Goal: Task Accomplishment & Management: Complete application form

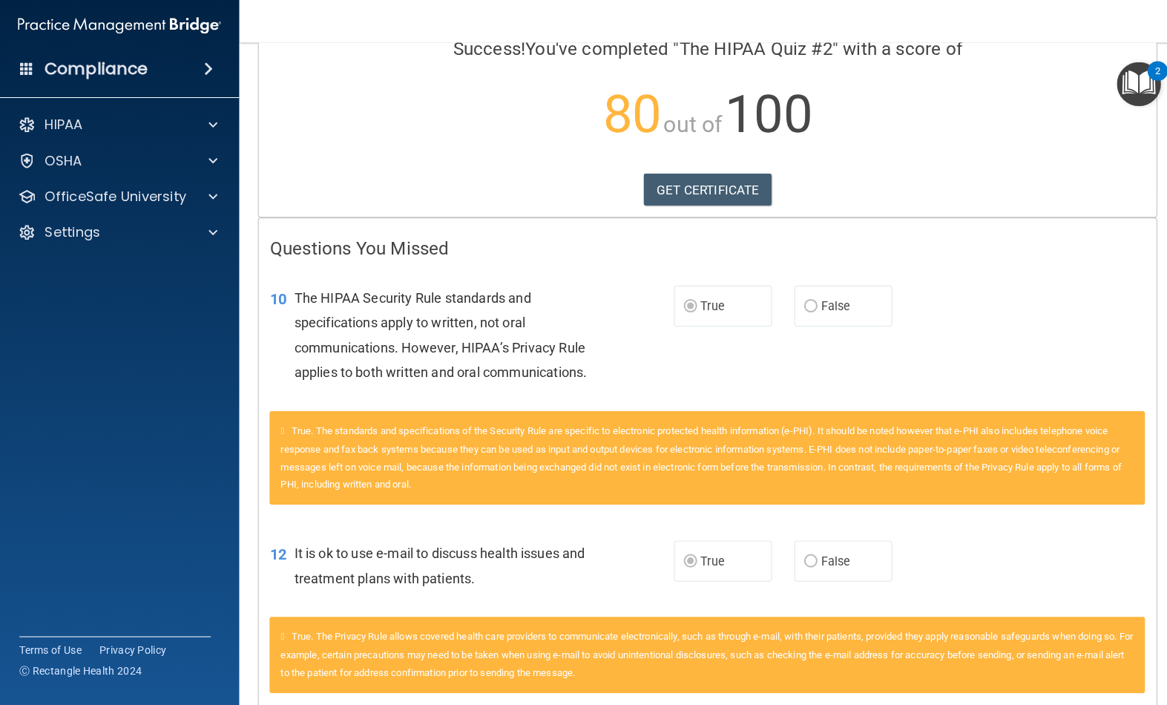
scroll to position [79, 0]
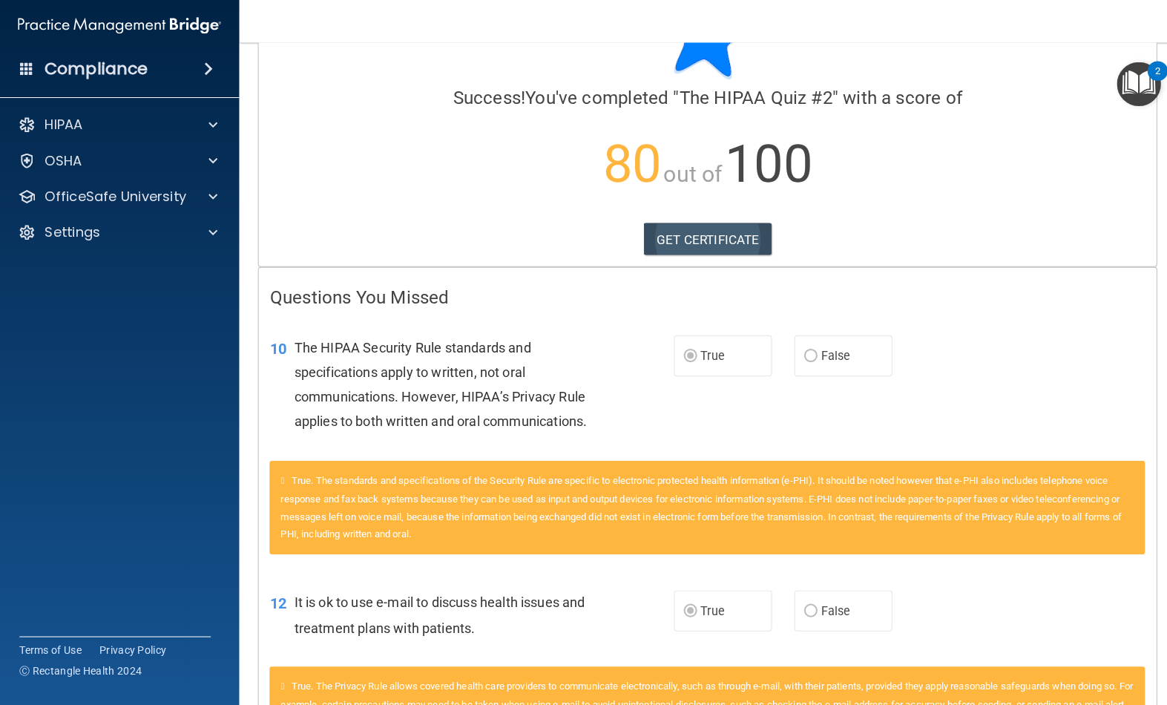
click at [750, 237] on link "GET CERTIFICATE" at bounding box center [702, 242] width 127 height 33
click at [202, 201] on div at bounding box center [209, 200] width 37 height 18
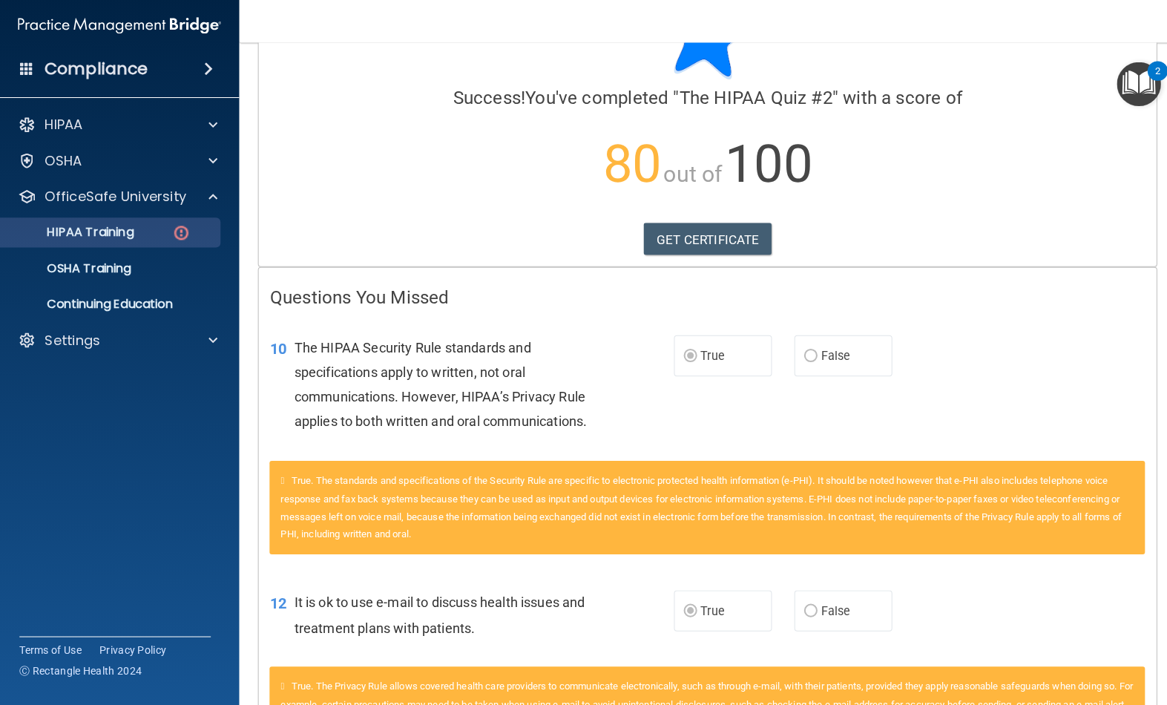
click at [188, 230] on img at bounding box center [180, 236] width 19 height 19
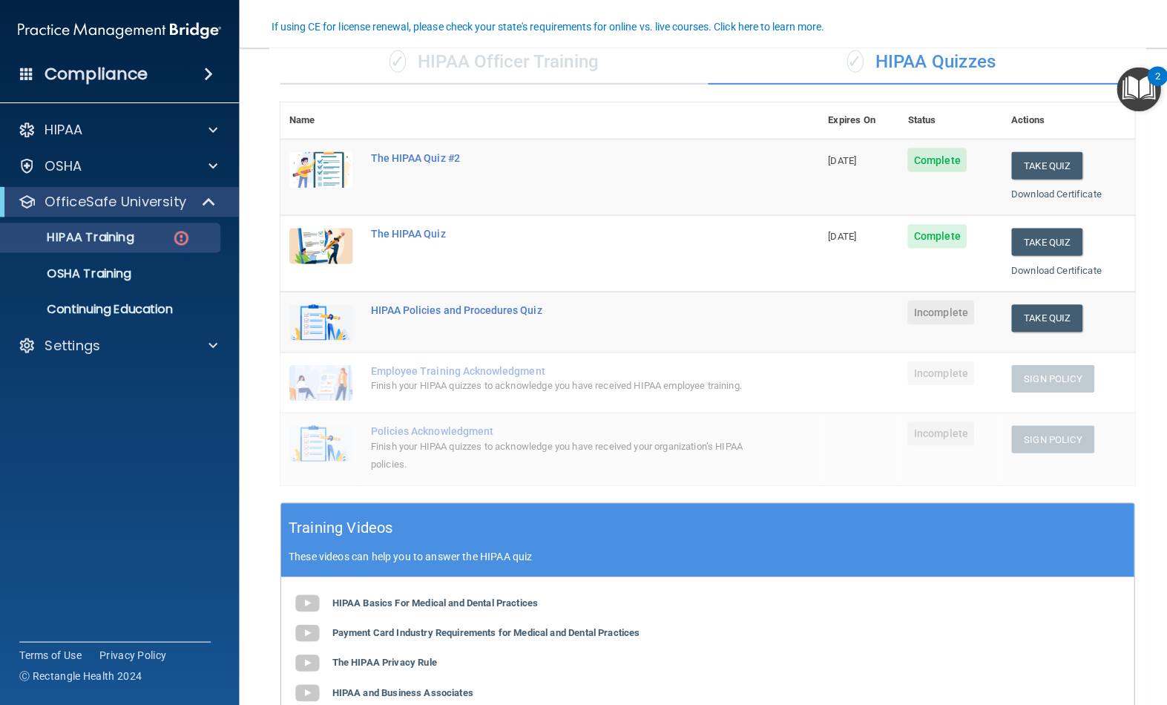
scroll to position [121, 0]
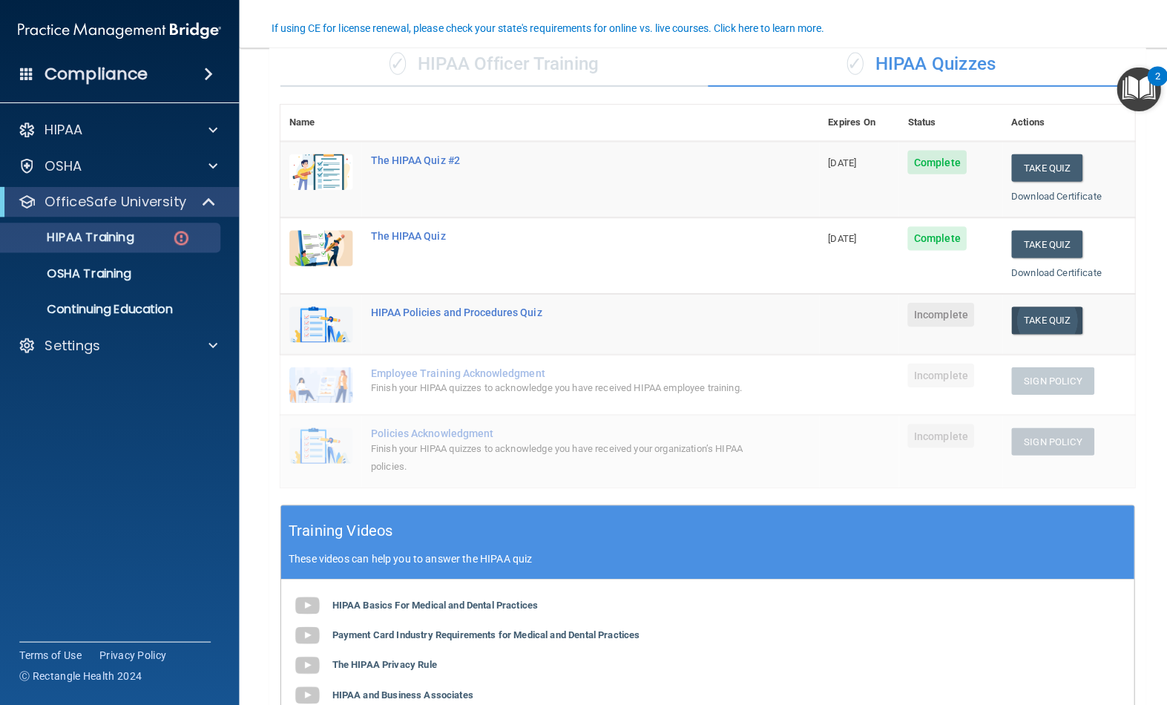
click at [1048, 318] on button "Take Quiz" at bounding box center [1039, 317] width 71 height 27
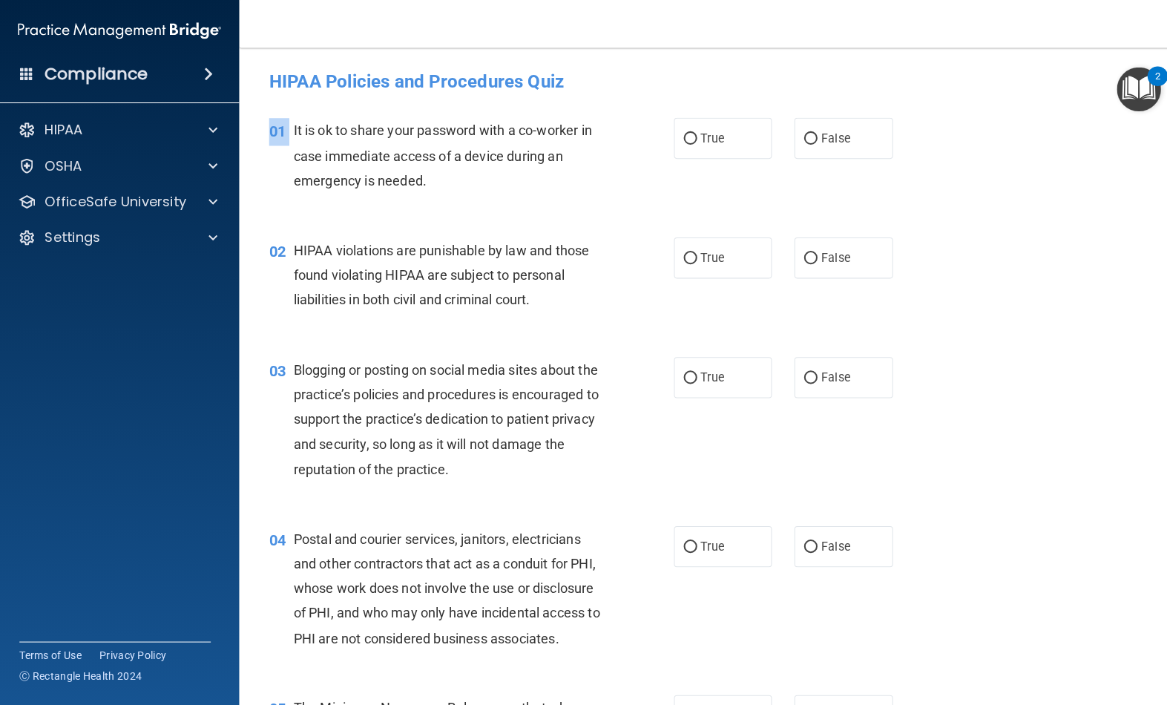
drag, startPoint x: 293, startPoint y: 127, endPoint x: 362, endPoint y: 207, distance: 105.7
click at [362, 207] on div "01 It is ok to share your password with a co-worker in case immediate access of…" at bounding box center [702, 158] width 892 height 119
drag, startPoint x: 361, startPoint y: 203, endPoint x: 413, endPoint y: -90, distance: 297.7
click at [413, 0] on html "Compliance HIPAA Documents and Policies Report an Incident Business Associates …" at bounding box center [583, 352] width 1167 height 705
drag, startPoint x: 413, startPoint y: -90, endPoint x: 526, endPoint y: 320, distance: 425.5
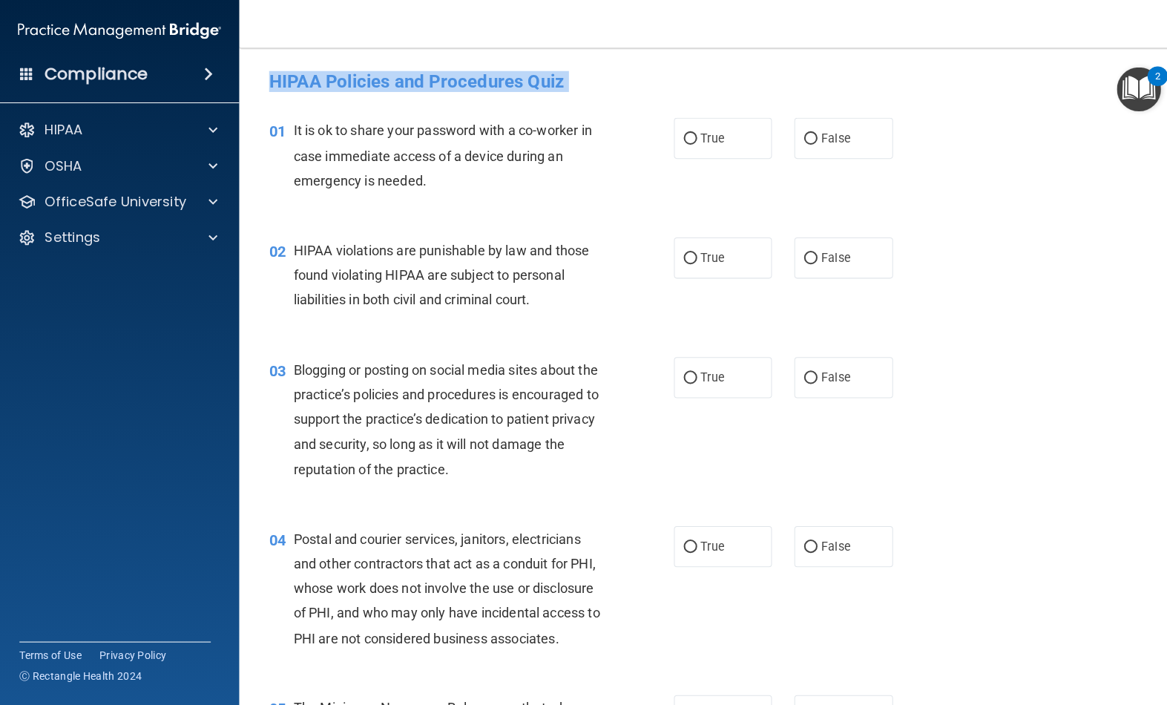
click at [0, 0] on html "Compliance HIPAA Documents and Policies Report an Incident Business Associates …" at bounding box center [583, 352] width 1167 height 705
click at [526, 320] on div "02 HIPAA violations are punishable by law and those found violating HIPAA are s…" at bounding box center [702, 276] width 892 height 119
click at [295, 128] on span "It is ok to share your password with a co-worker in case immediate access of a …" at bounding box center [440, 154] width 296 height 65
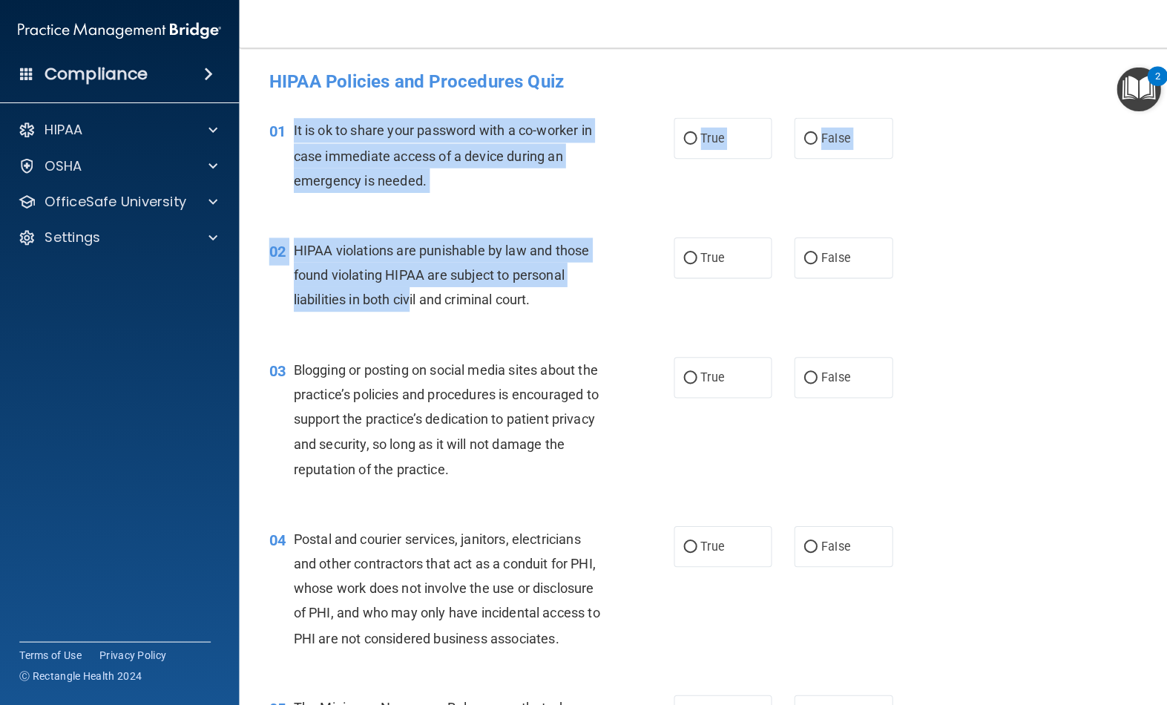
drag, startPoint x: 292, startPoint y: 129, endPoint x: 408, endPoint y: 299, distance: 205.6
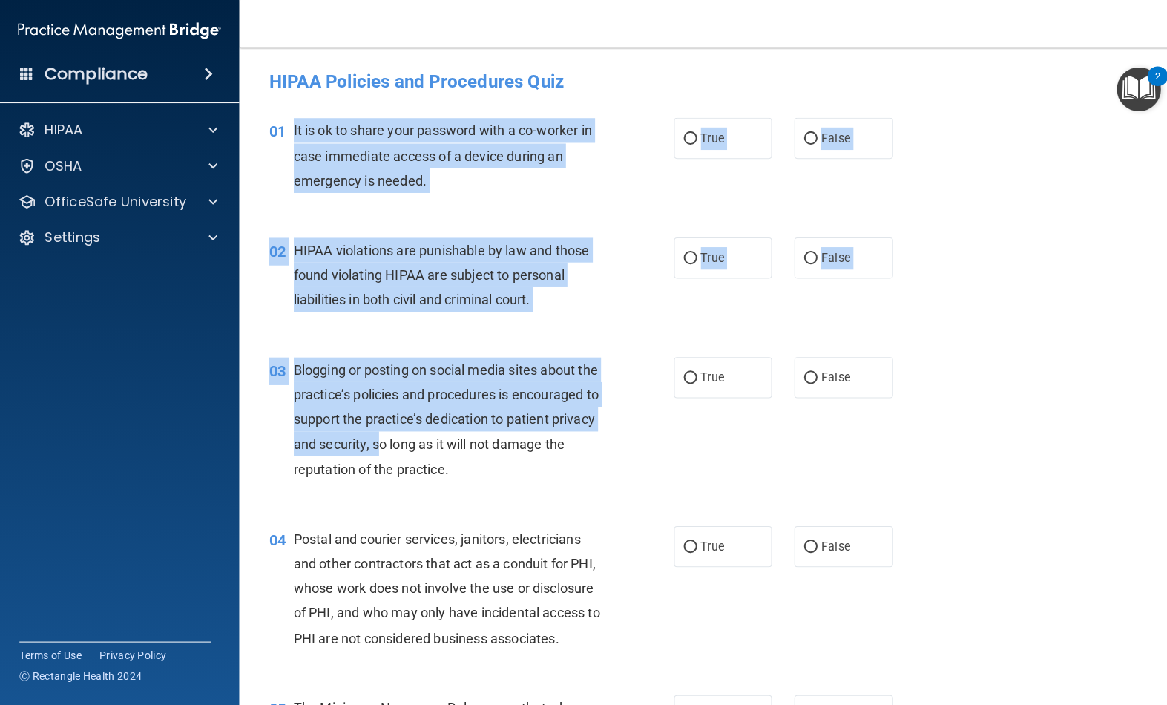
drag, startPoint x: 408, startPoint y: 299, endPoint x: 467, endPoint y: 444, distance: 156.4
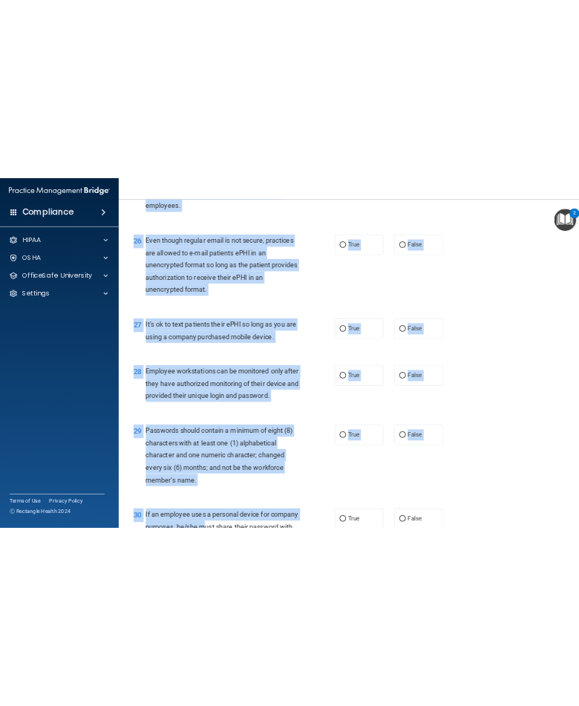
scroll to position [3568, 0]
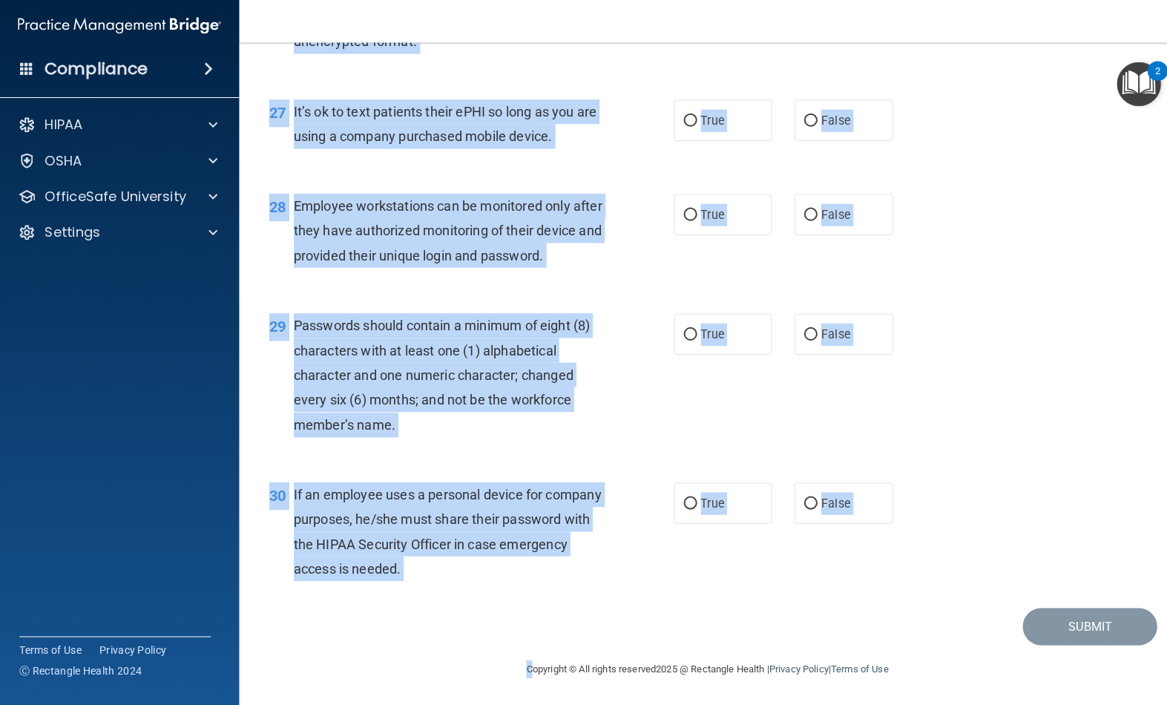
copy main "Lo ip do si ametc adip elitsedd eius t in-utlabo et dolo magnaaliq enimad mi v …"
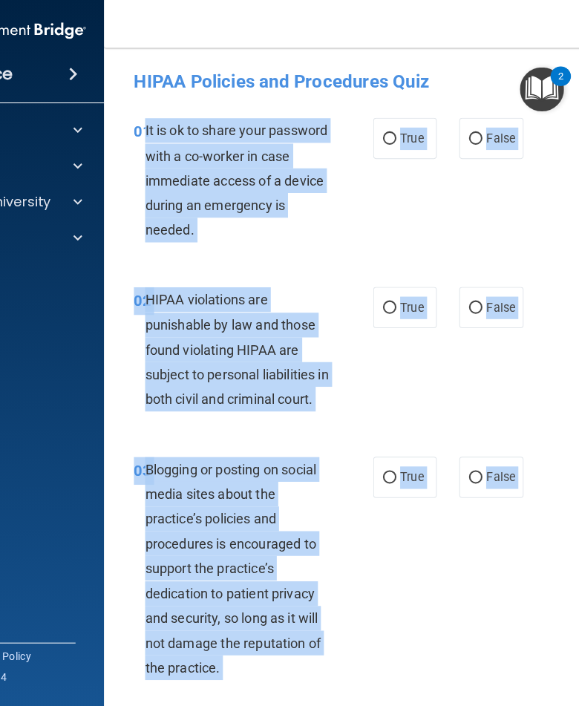
scroll to position [0, 0]
click at [330, 199] on div "It is ok to share your password with a co-worker in case immediate access of a …" at bounding box center [245, 178] width 195 height 123
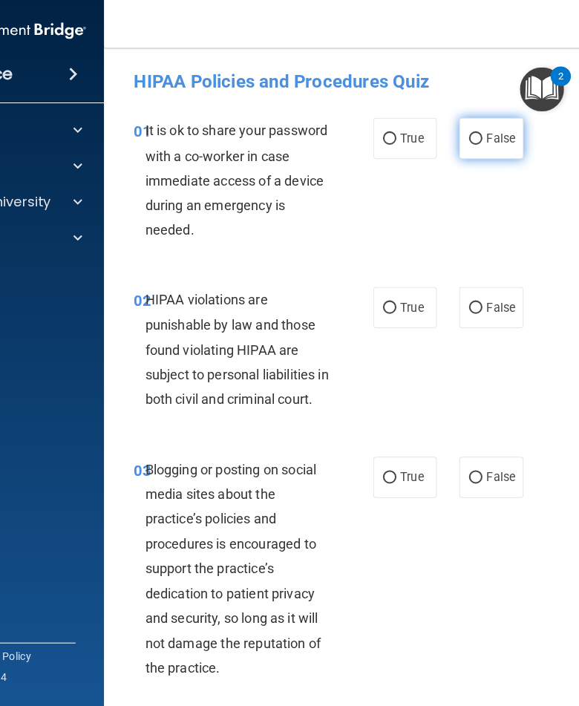
click at [490, 154] on label "False" at bounding box center [491, 137] width 63 height 41
click at [483, 144] on input "False" at bounding box center [476, 138] width 13 height 11
radio input "true"
click at [393, 324] on label "True" at bounding box center [406, 305] width 63 height 41
click at [393, 312] on input "True" at bounding box center [390, 305] width 13 height 11
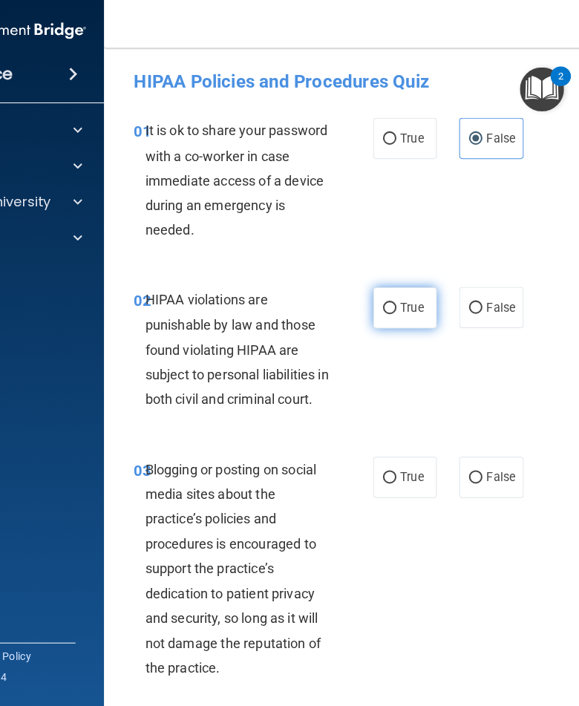
radio input "true"
click at [495, 494] on label "False" at bounding box center [491, 473] width 63 height 41
click at [483, 480] on input "False" at bounding box center [476, 474] width 13 height 11
radio input "true"
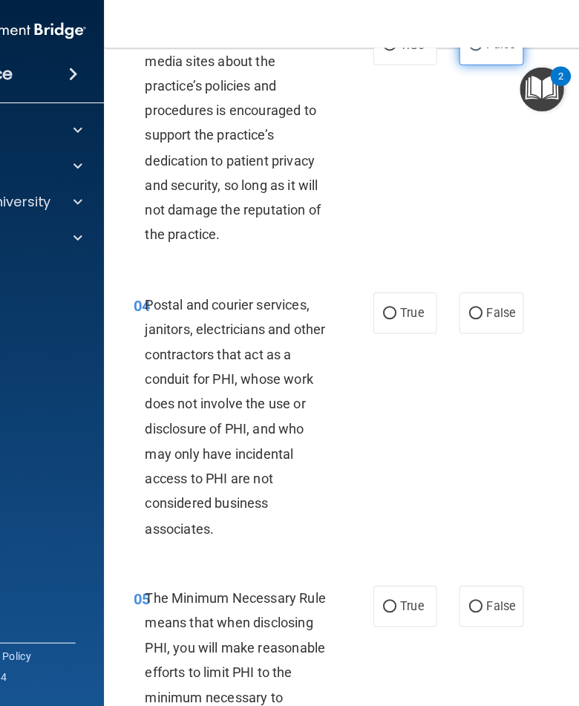
scroll to position [450, 0]
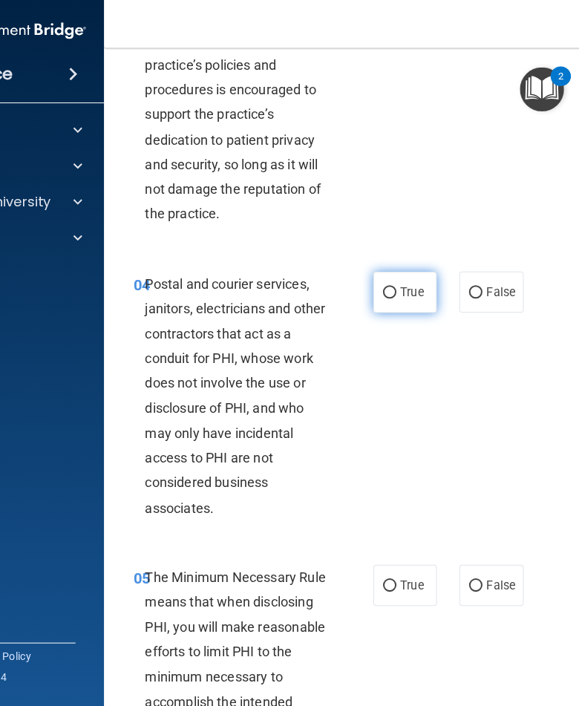
click at [410, 310] on label "True" at bounding box center [406, 289] width 63 height 41
click at [398, 296] on input "True" at bounding box center [390, 290] width 13 height 11
radio input "true"
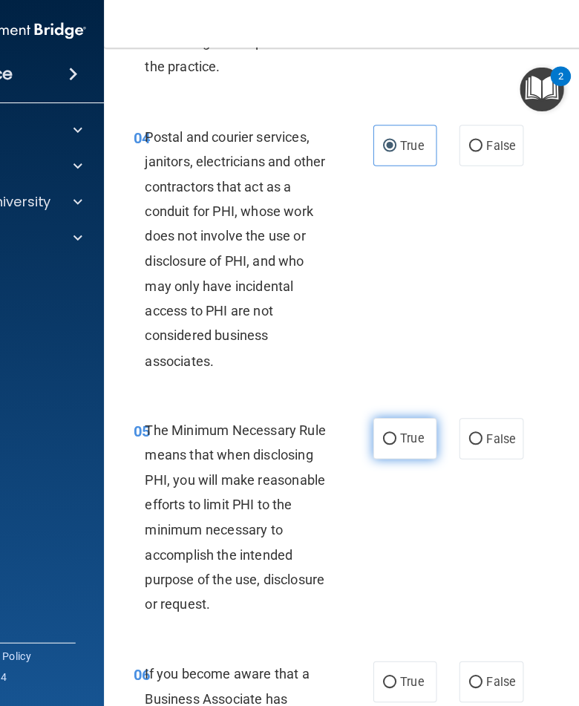
click at [404, 456] on label "True" at bounding box center [406, 435] width 63 height 41
click at [398, 441] on input "True" at bounding box center [390, 435] width 13 height 11
radio input "true"
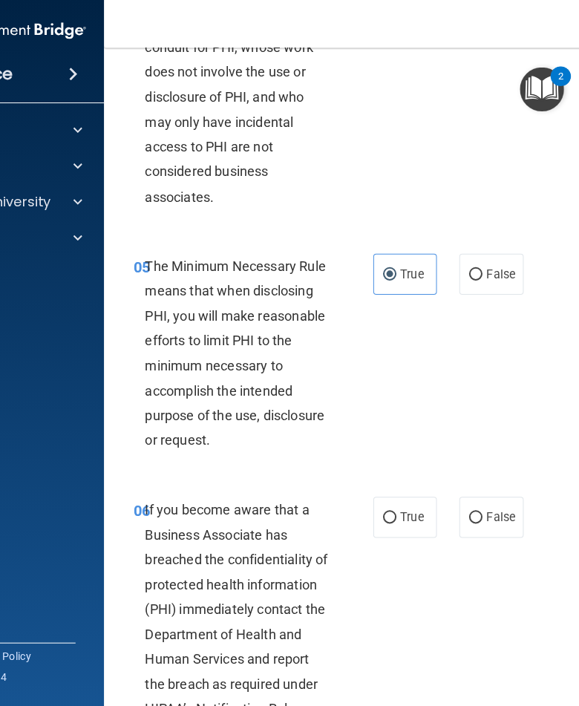
scroll to position [919, 0]
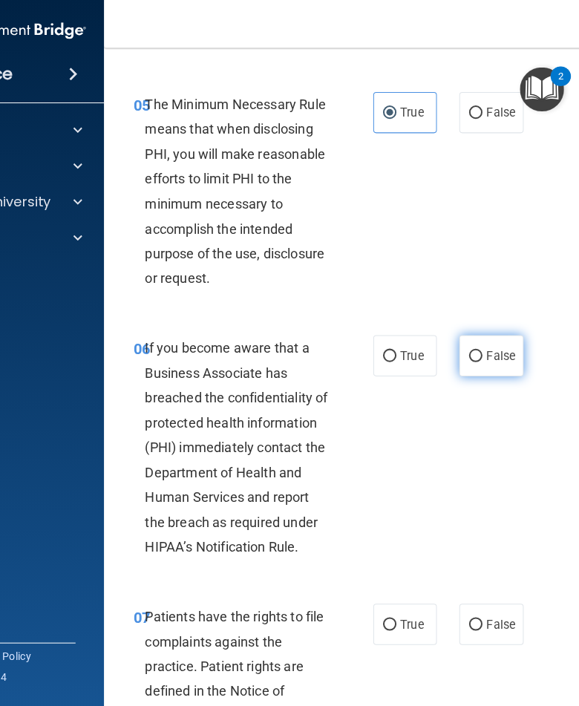
click at [497, 373] on label "False" at bounding box center [491, 352] width 63 height 41
click at [483, 359] on input "False" at bounding box center [476, 353] width 13 height 11
radio input "true"
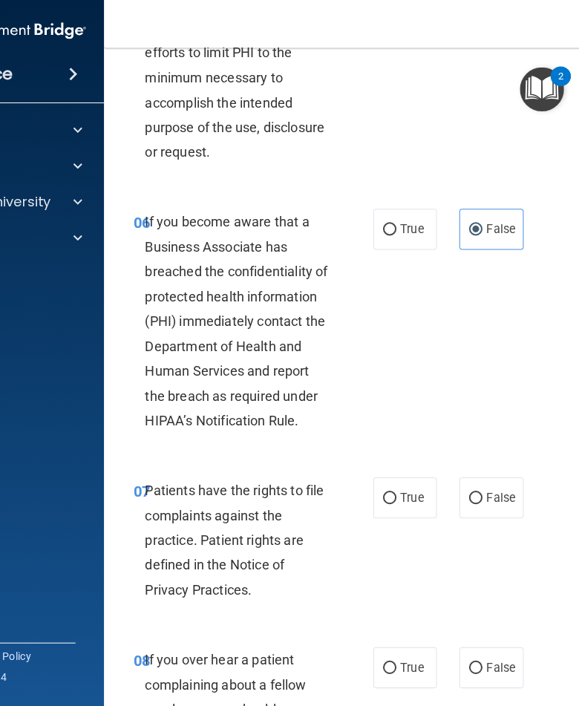
scroll to position [1102, 0]
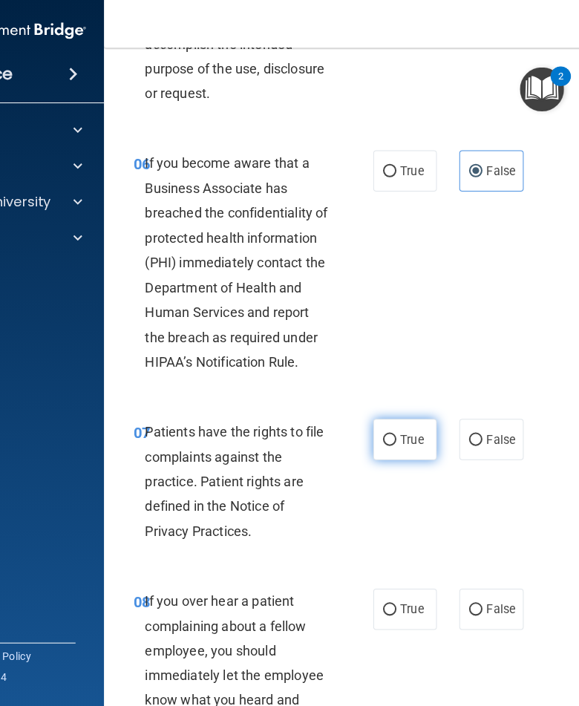
click at [408, 443] on span "True" at bounding box center [412, 436] width 23 height 14
click at [398, 442] on input "True" at bounding box center [390, 436] width 13 height 11
radio input "true"
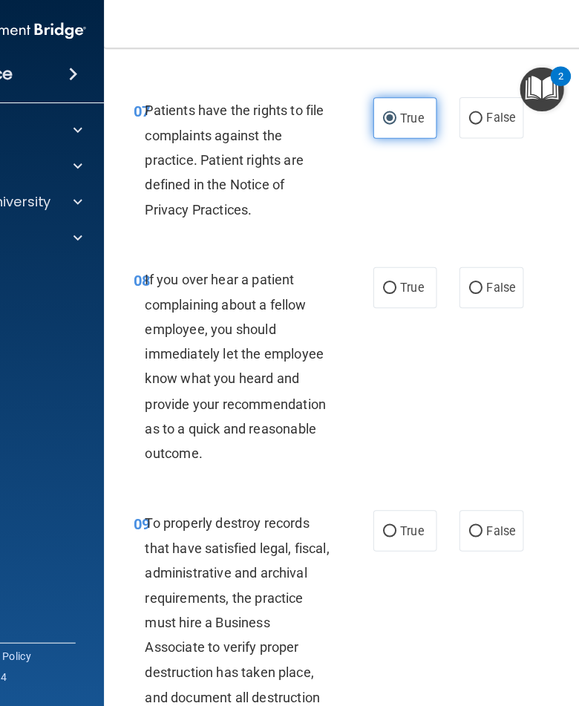
scroll to position [1450, 0]
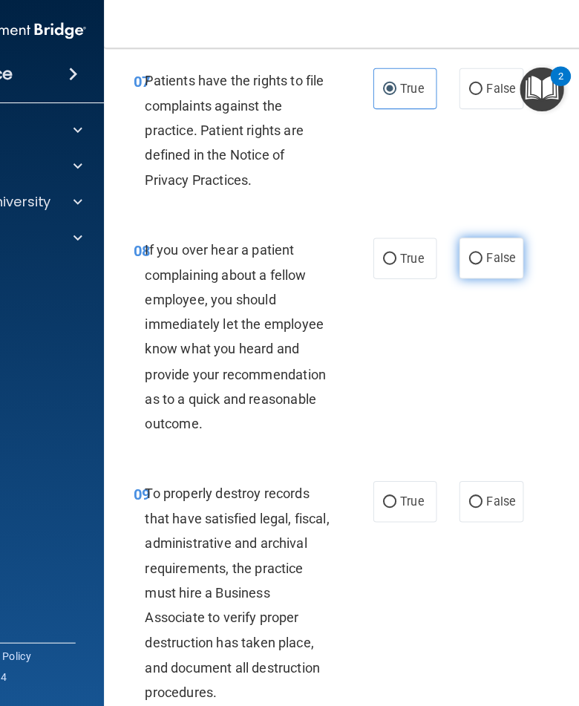
click at [488, 277] on label "False" at bounding box center [491, 256] width 63 height 41
click at [483, 263] on input "False" at bounding box center [476, 256] width 13 height 11
radio input "true"
click at [462, 518] on label "False" at bounding box center [491, 497] width 63 height 41
click at [470, 504] on input "False" at bounding box center [476, 498] width 13 height 11
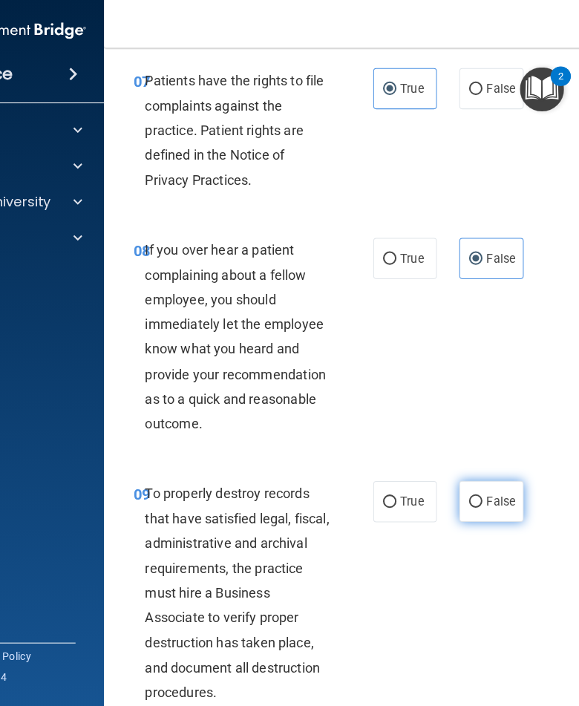
radio input "true"
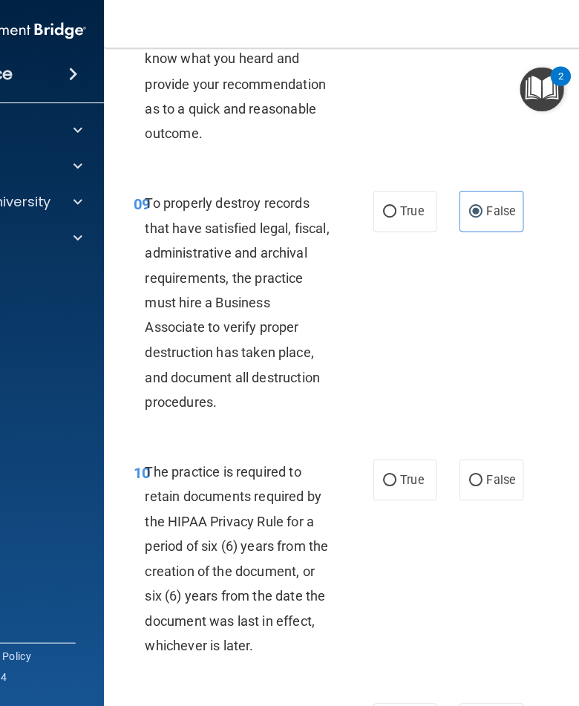
scroll to position [1918, 0]
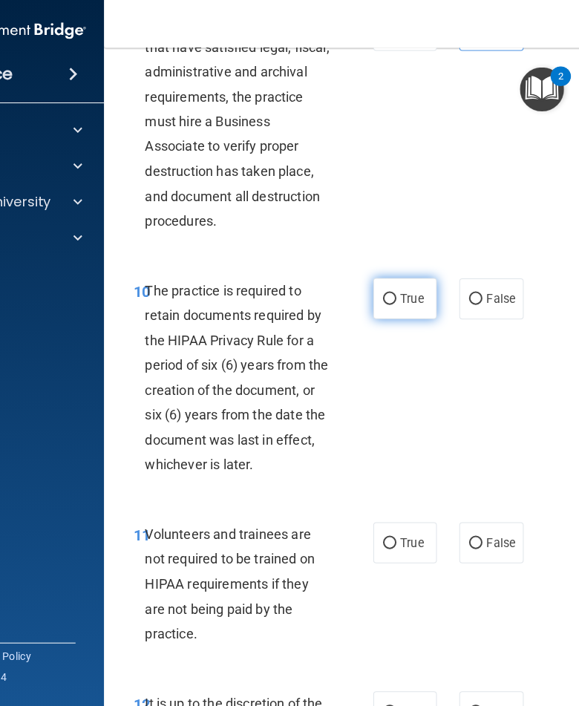
click at [401, 303] on span "True" at bounding box center [412, 296] width 23 height 14
click at [398, 303] on input "True" at bounding box center [390, 297] width 13 height 11
radio input "true"
click at [472, 559] on label "False" at bounding box center [491, 538] width 63 height 41
click at [472, 545] on input "False" at bounding box center [476, 538] width 13 height 11
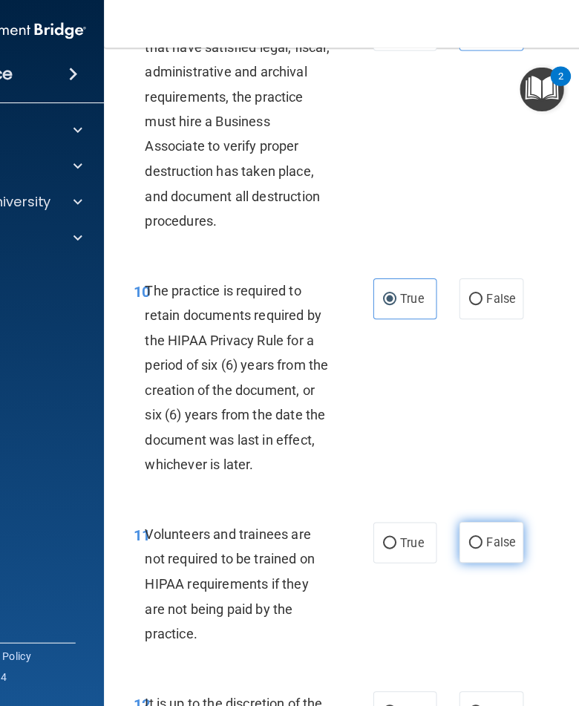
radio input "true"
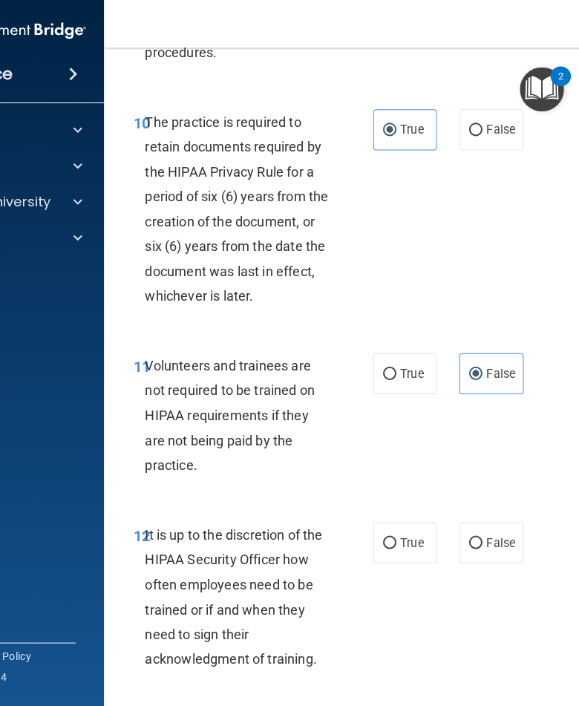
scroll to position [2255, 0]
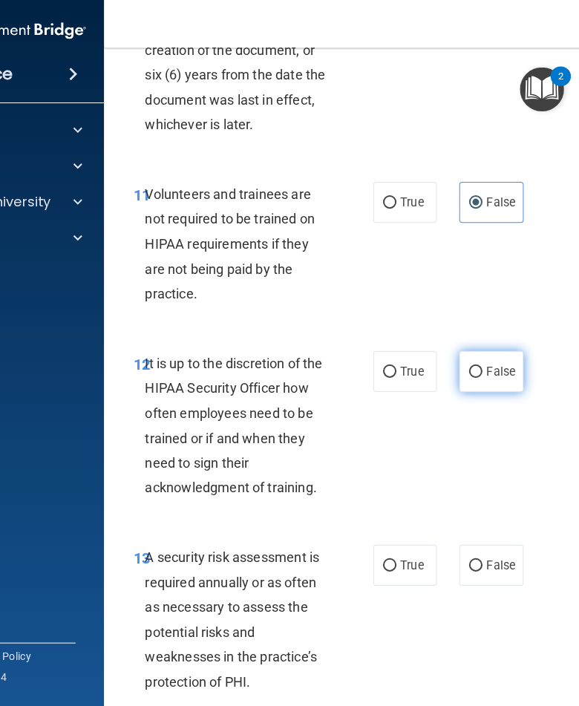
click at [470, 375] on input "False" at bounding box center [476, 369] width 13 height 11
radio input "true"
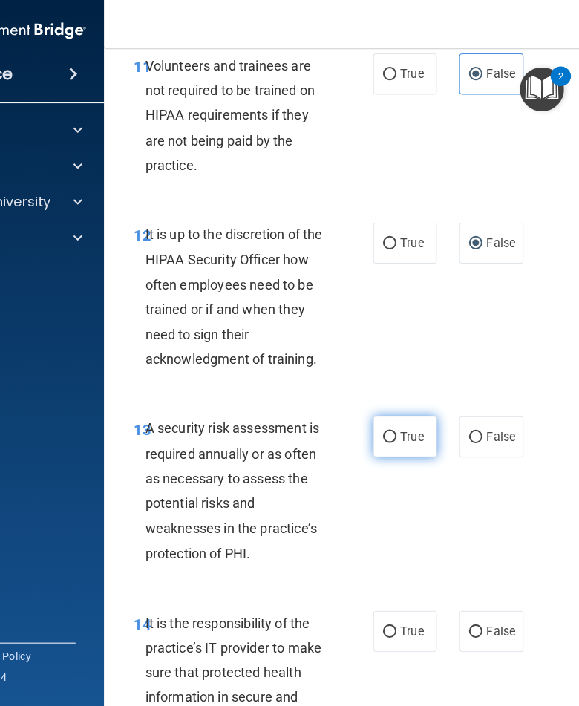
click at [388, 439] on input "True" at bounding box center [390, 433] width 13 height 11
radio input "true"
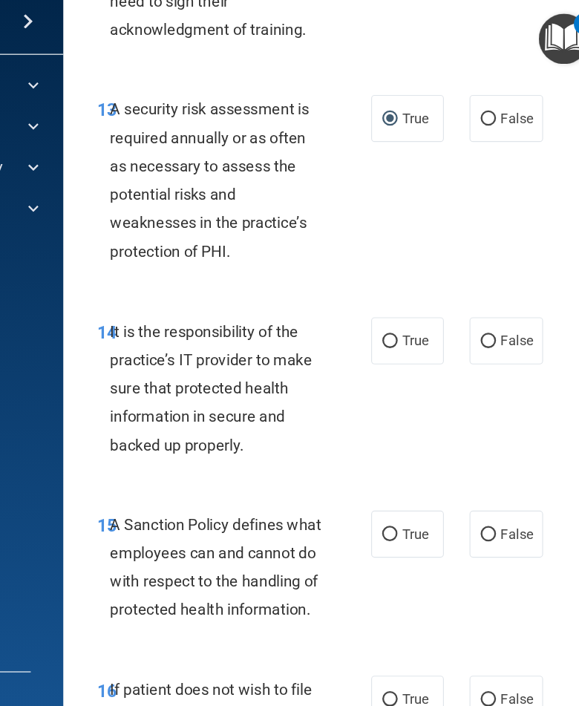
scroll to position [2686, 0]
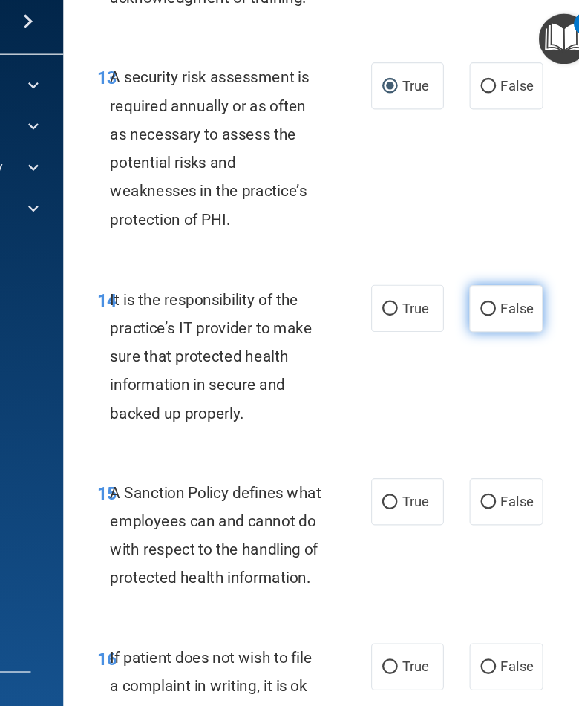
click at [460, 302] on label "False" at bounding box center [491, 322] width 63 height 41
click at [470, 318] on input "False" at bounding box center [476, 323] width 13 height 11
radio input "true"
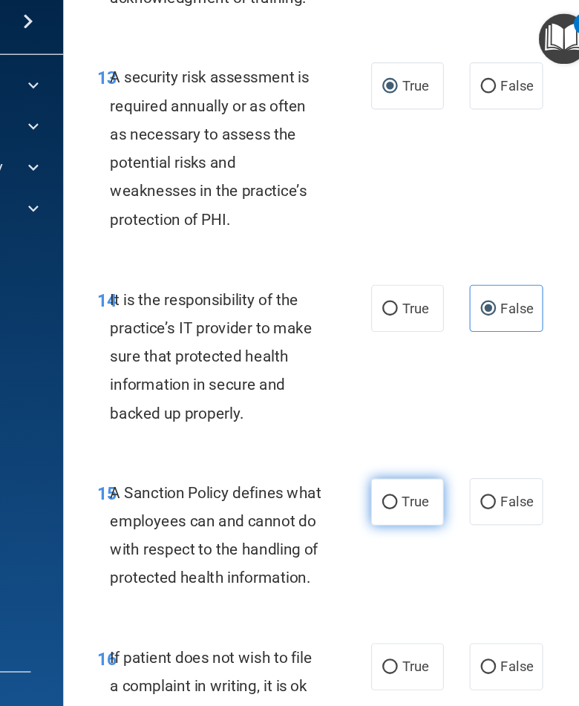
click at [375, 470] on label "True" at bounding box center [406, 490] width 63 height 41
click at [384, 485] on input "True" at bounding box center [390, 490] width 13 height 11
radio input "true"
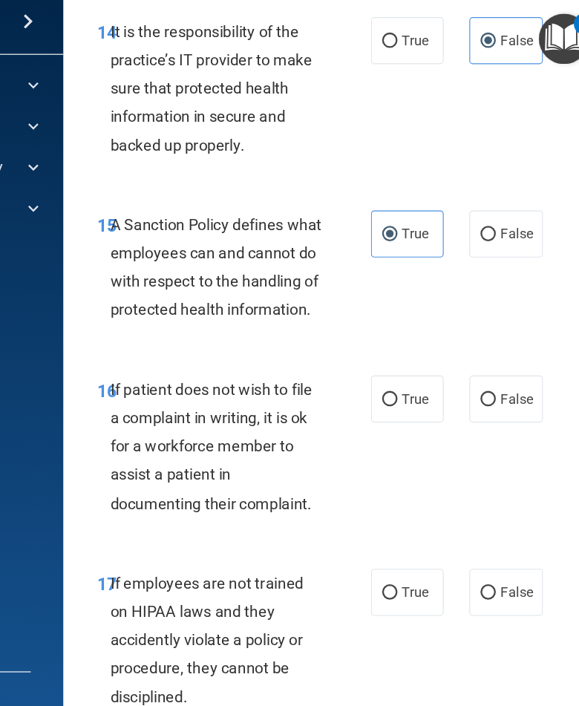
scroll to position [2966, 0]
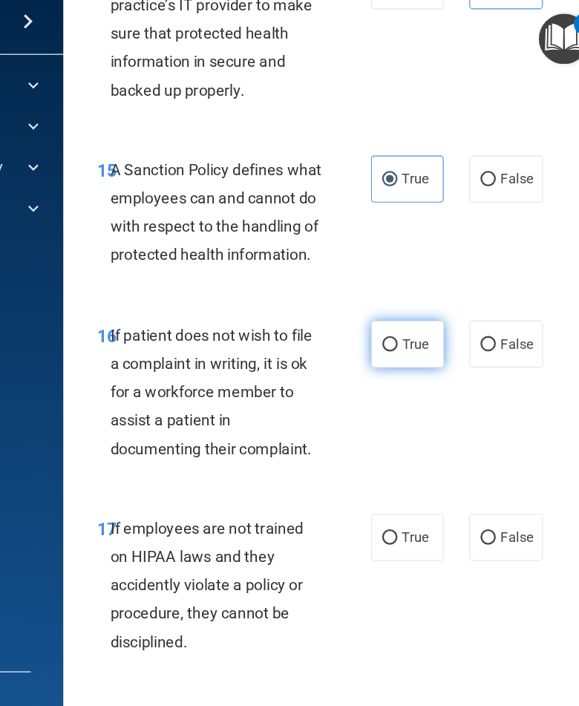
click at [375, 341] on label "True" at bounding box center [406, 353] width 63 height 41
click at [384, 349] on input "True" at bounding box center [390, 354] width 13 height 11
radio input "true"
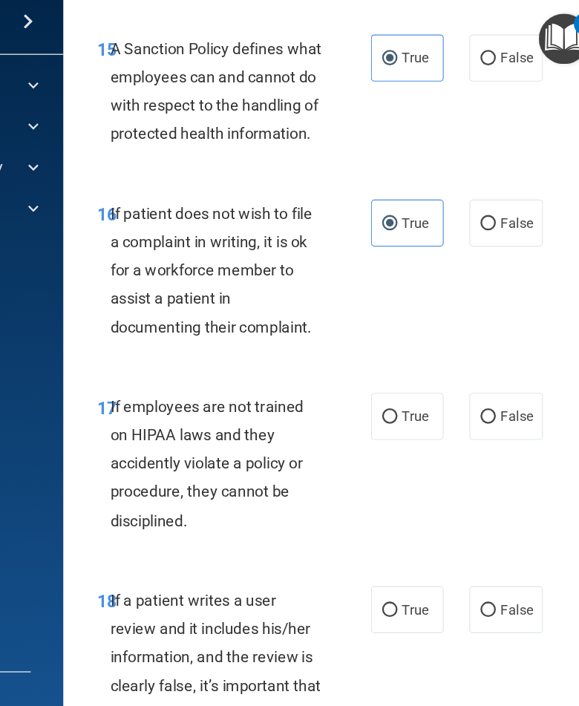
scroll to position [3077, 0]
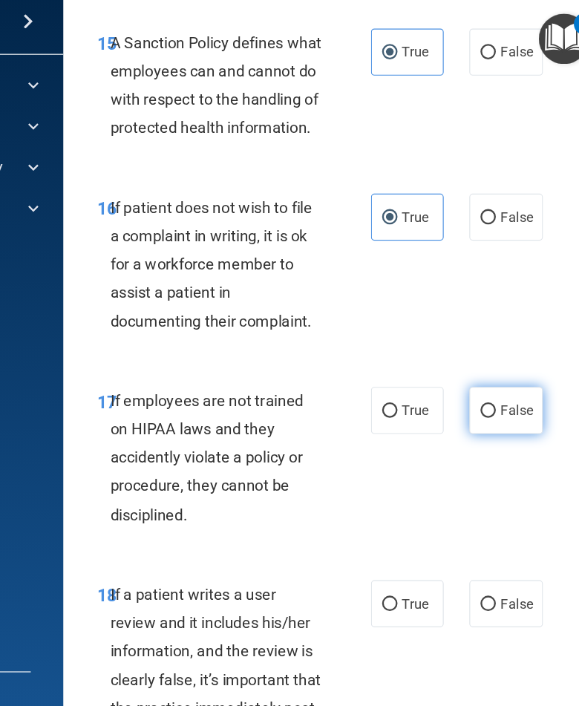
click at [470, 406] on input "False" at bounding box center [476, 411] width 13 height 11
radio input "true"
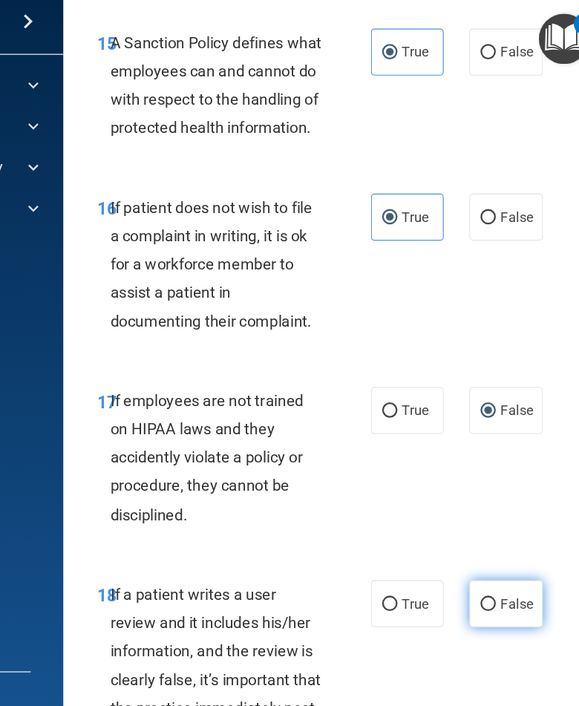
click at [460, 558] on label "False" at bounding box center [491, 578] width 63 height 41
click at [470, 573] on input "False" at bounding box center [476, 578] width 13 height 11
radio input "true"
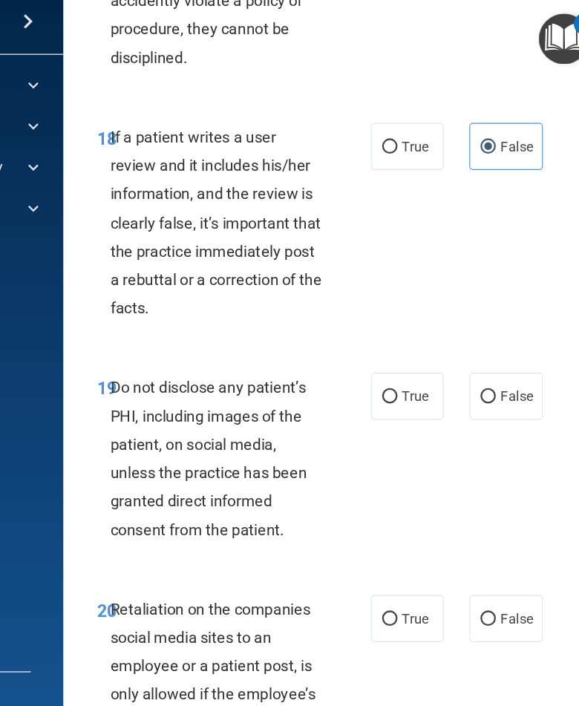
scroll to position [3474, 0]
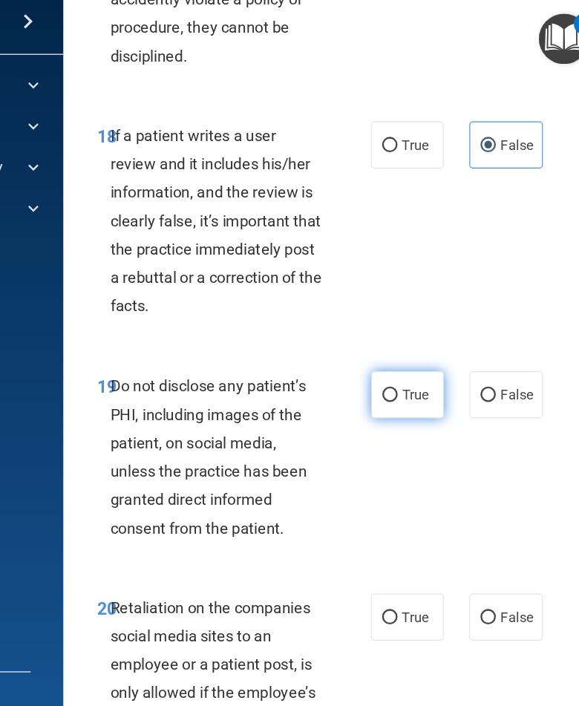
click at [384, 392] on input "True" at bounding box center [390, 397] width 13 height 11
radio input "true"
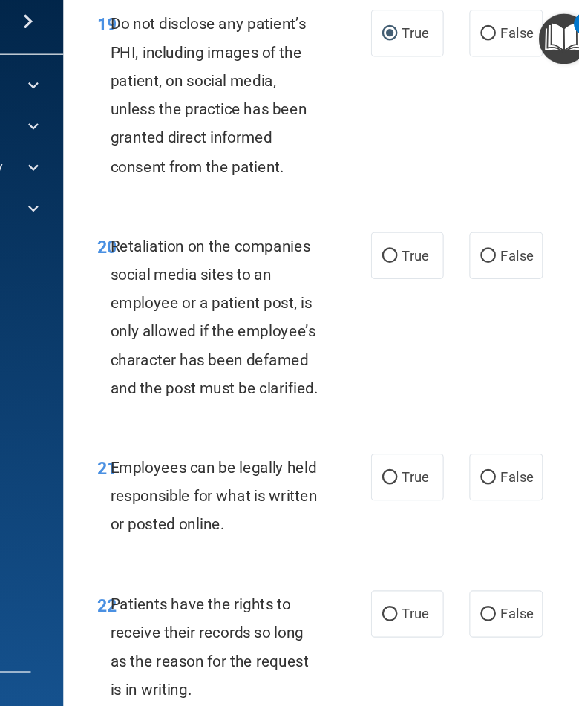
scroll to position [3789, 0]
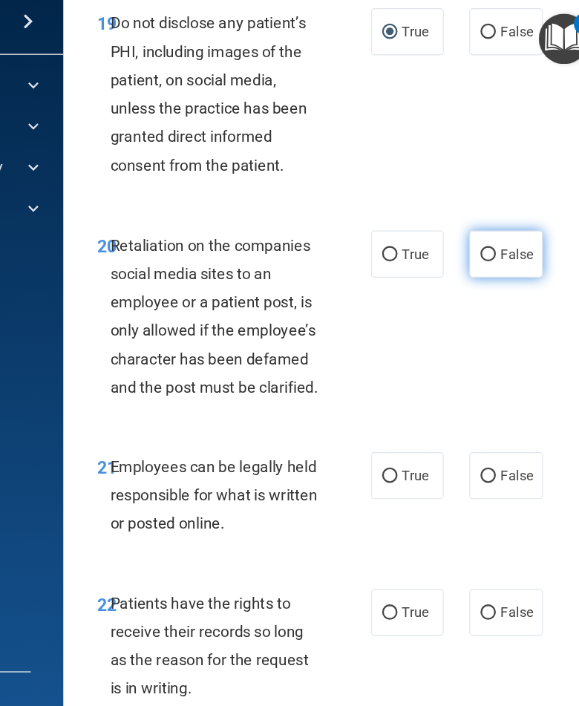
click at [460, 259] on label "False" at bounding box center [491, 275] width 63 height 41
click at [470, 271] on input "False" at bounding box center [476, 276] width 13 height 11
radio input "true"
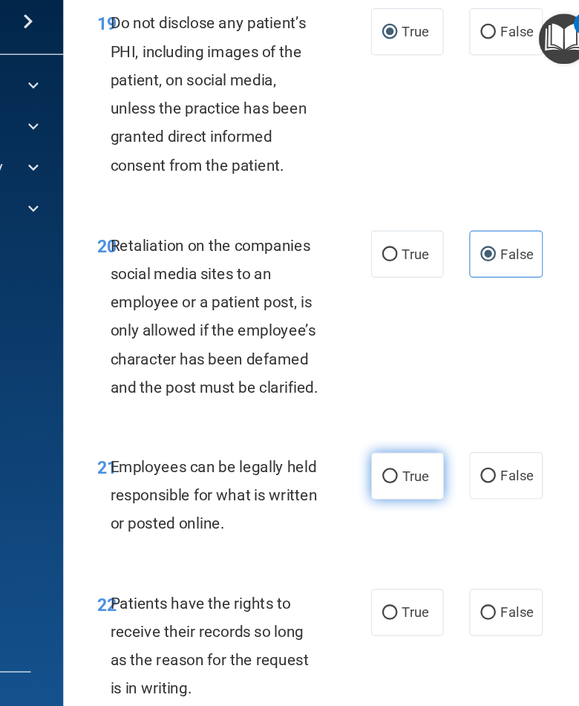
click at [401, 461] on span "True" at bounding box center [412, 468] width 23 height 14
click at [384, 463] on input "True" at bounding box center [390, 468] width 13 height 11
radio input "true"
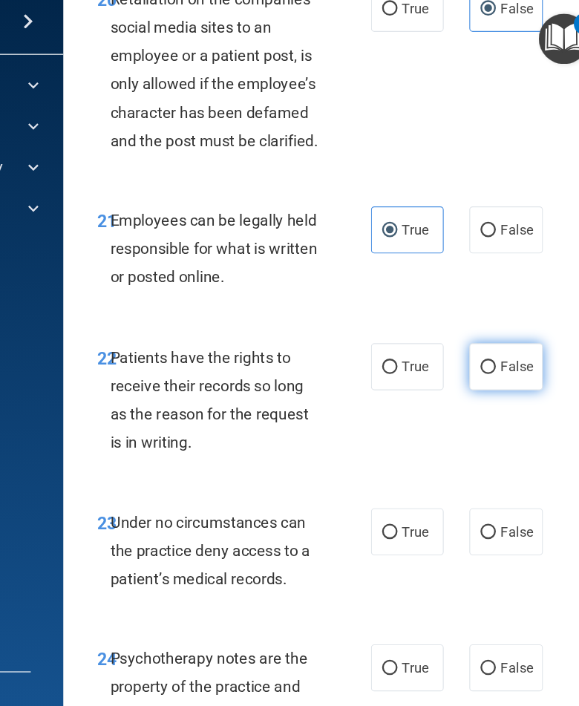
click at [470, 368] on input "False" at bounding box center [476, 373] width 13 height 11
radio input "true"
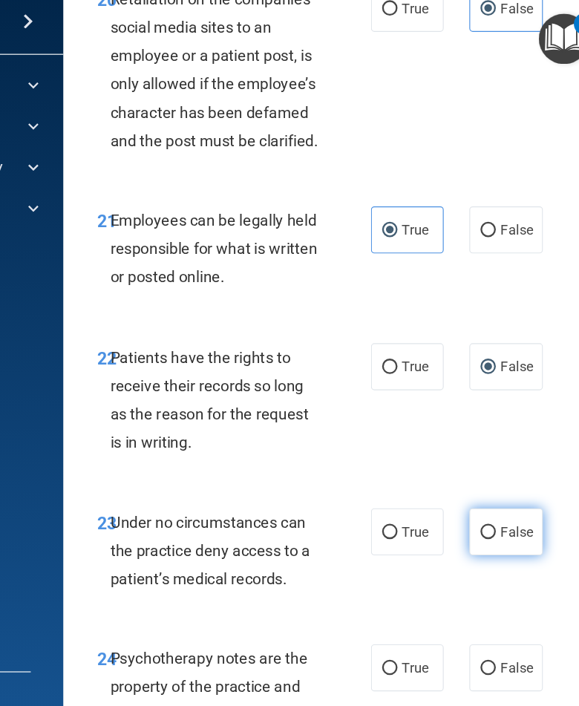
click at [460, 496] on label "False" at bounding box center [491, 516] width 63 height 41
click at [470, 511] on input "False" at bounding box center [476, 516] width 13 height 11
radio input "true"
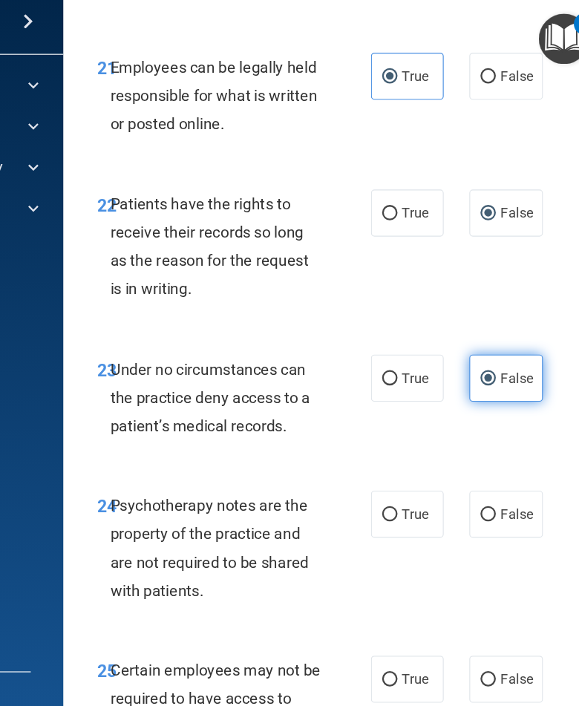
scroll to position [4177, 0]
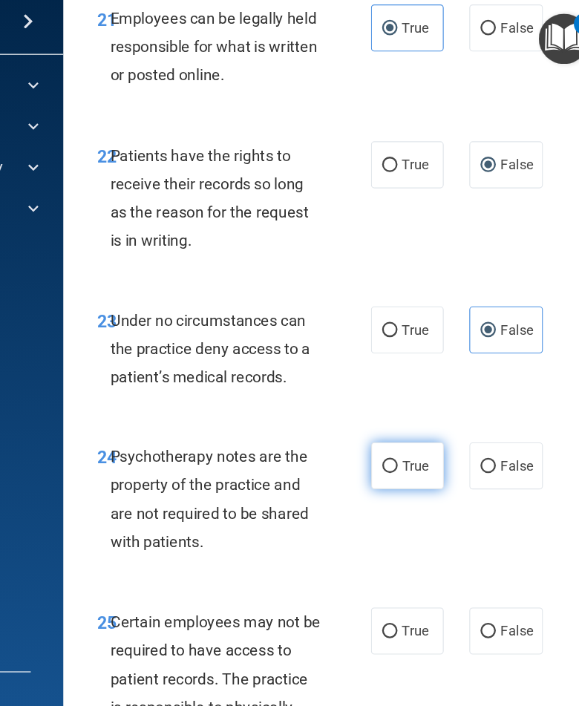
click at [375, 440] on label "True" at bounding box center [406, 458] width 63 height 41
click at [384, 454] on input "True" at bounding box center [390, 459] width 13 height 11
radio input "true"
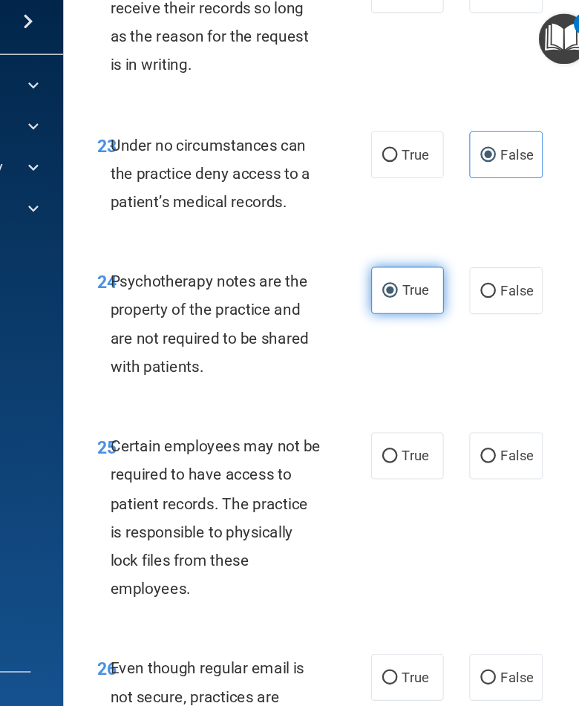
scroll to position [4331, 0]
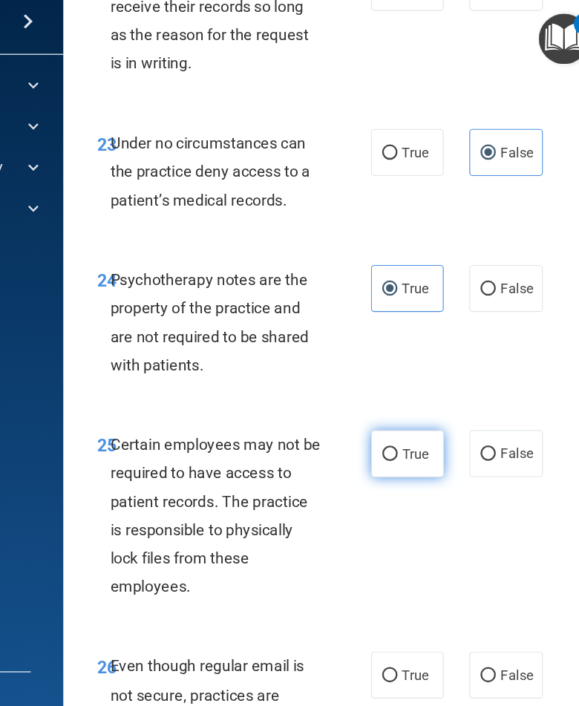
click at [375, 428] on label "True" at bounding box center [406, 448] width 63 height 41
click at [384, 444] on input "True" at bounding box center [390, 449] width 13 height 11
radio input "true"
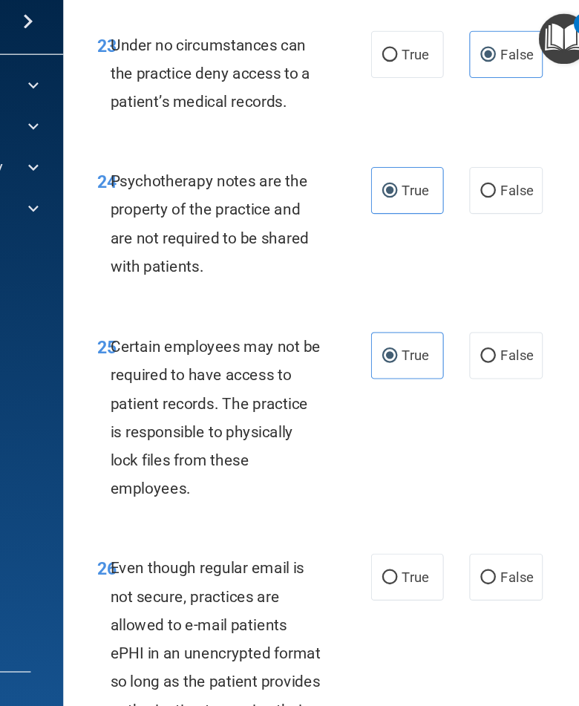
scroll to position [4513, 0]
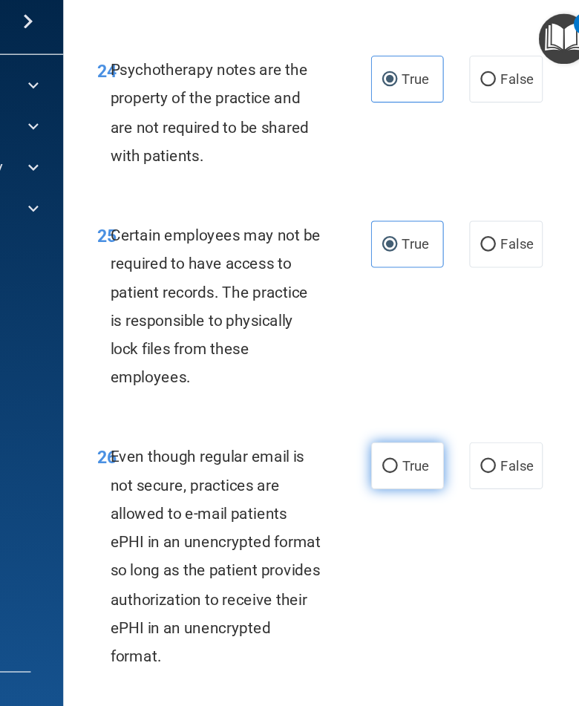
click at [375, 438] on label "True" at bounding box center [406, 458] width 63 height 41
click at [384, 454] on input "True" at bounding box center [390, 459] width 13 height 11
radio input "true"
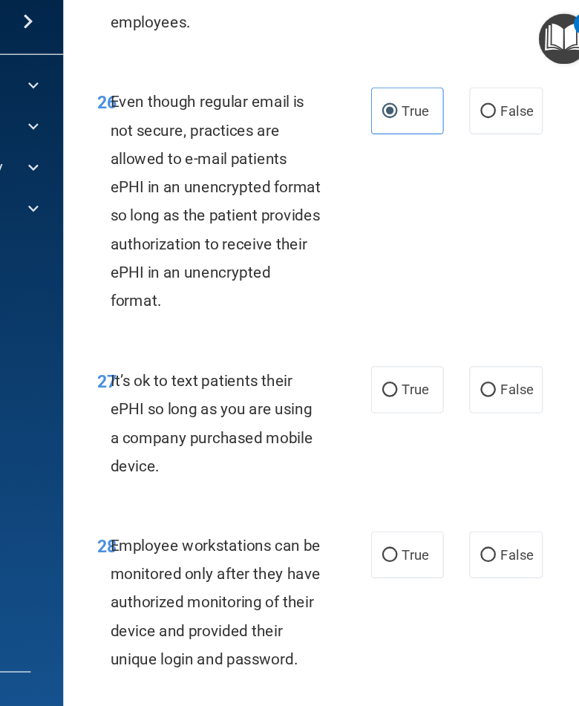
scroll to position [4831, 0]
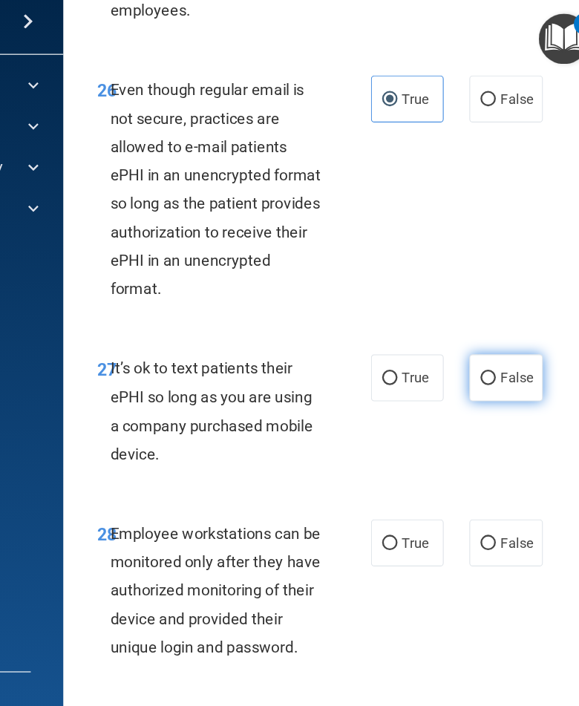
click at [487, 375] on span "False" at bounding box center [501, 382] width 29 height 14
click at [470, 378] on input "False" at bounding box center [476, 383] width 13 height 11
radio input "true"
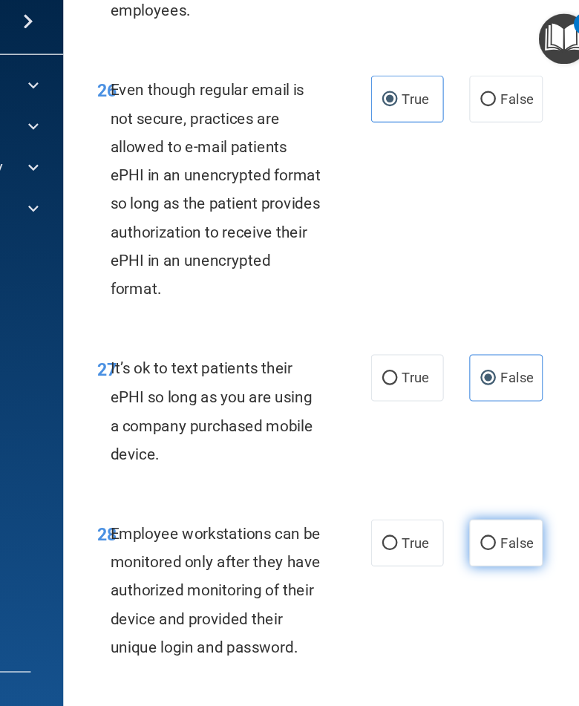
click at [460, 505] on label "False" at bounding box center [491, 525] width 63 height 41
click at [470, 521] on input "False" at bounding box center [476, 526] width 13 height 11
radio input "true"
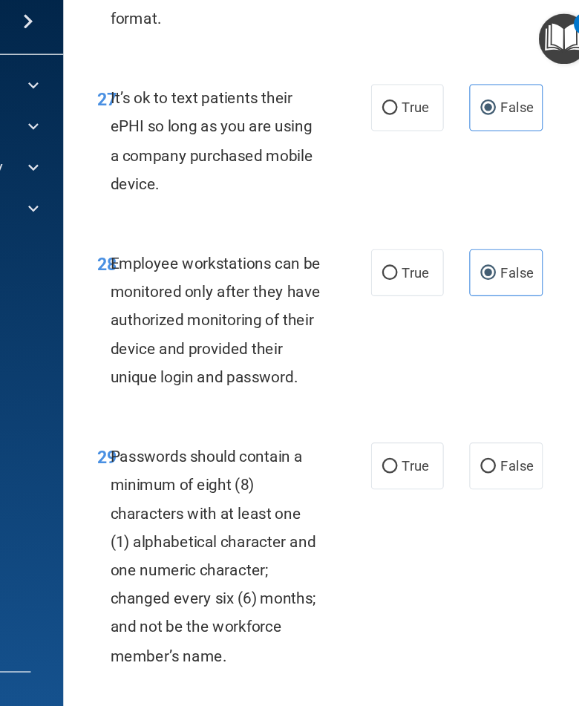
scroll to position [5077, 0]
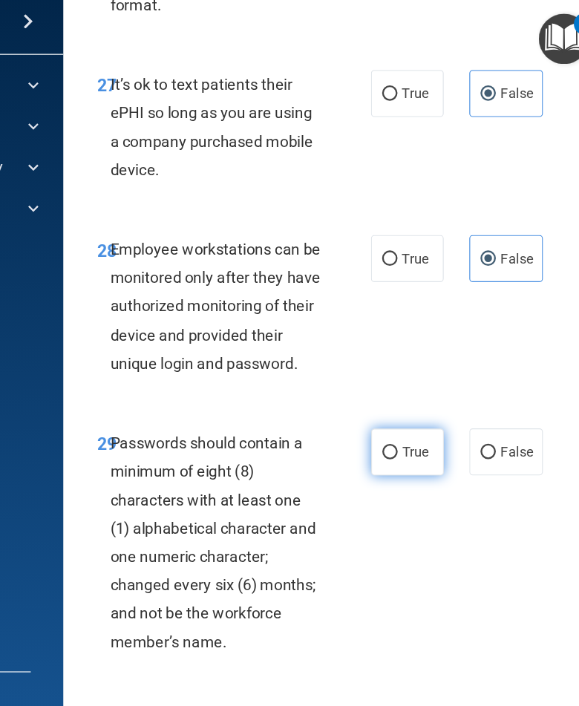
click at [375, 430] on label "True" at bounding box center [406, 447] width 63 height 41
click at [384, 442] on input "True" at bounding box center [390, 447] width 13 height 11
radio input "true"
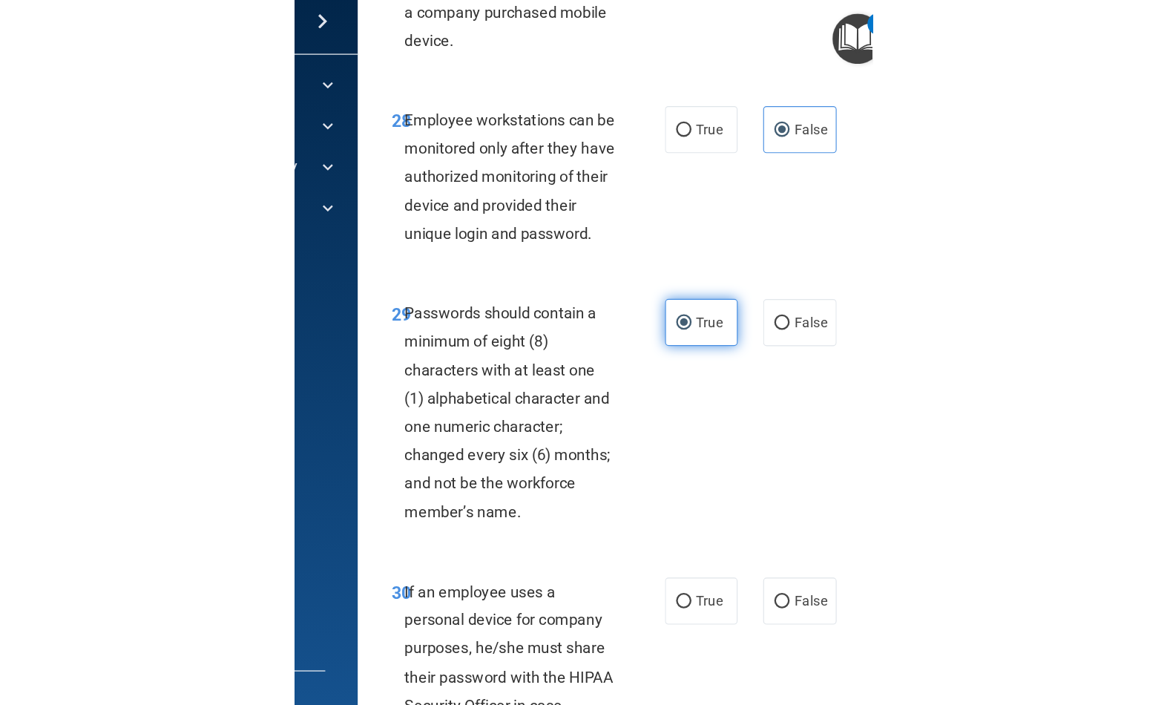
scroll to position [5275, 0]
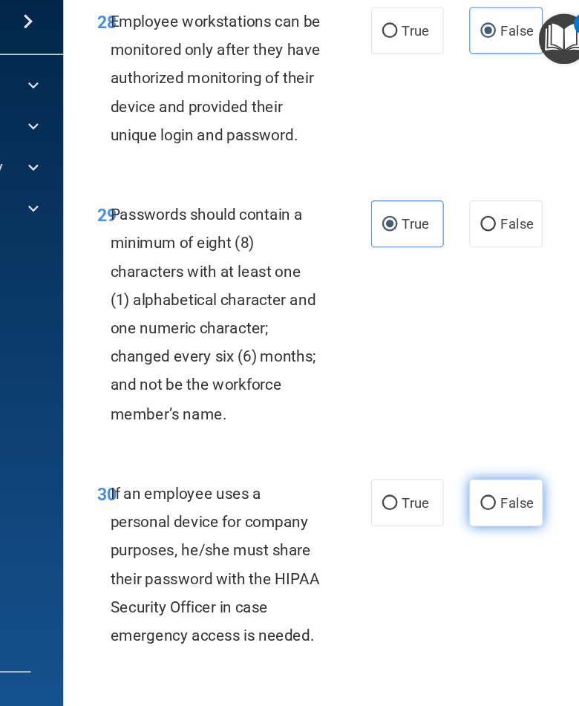
click at [470, 486] on input "False" at bounding box center [476, 491] width 13 height 11
radio input "true"
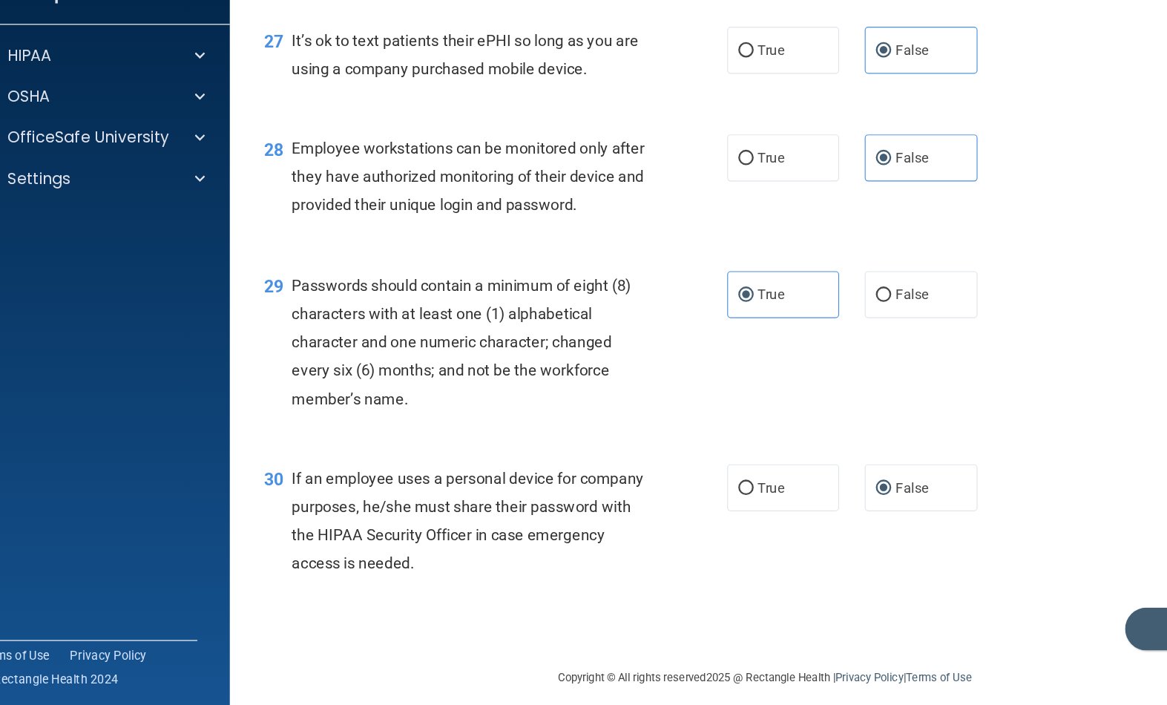
scroll to position [3568, 0]
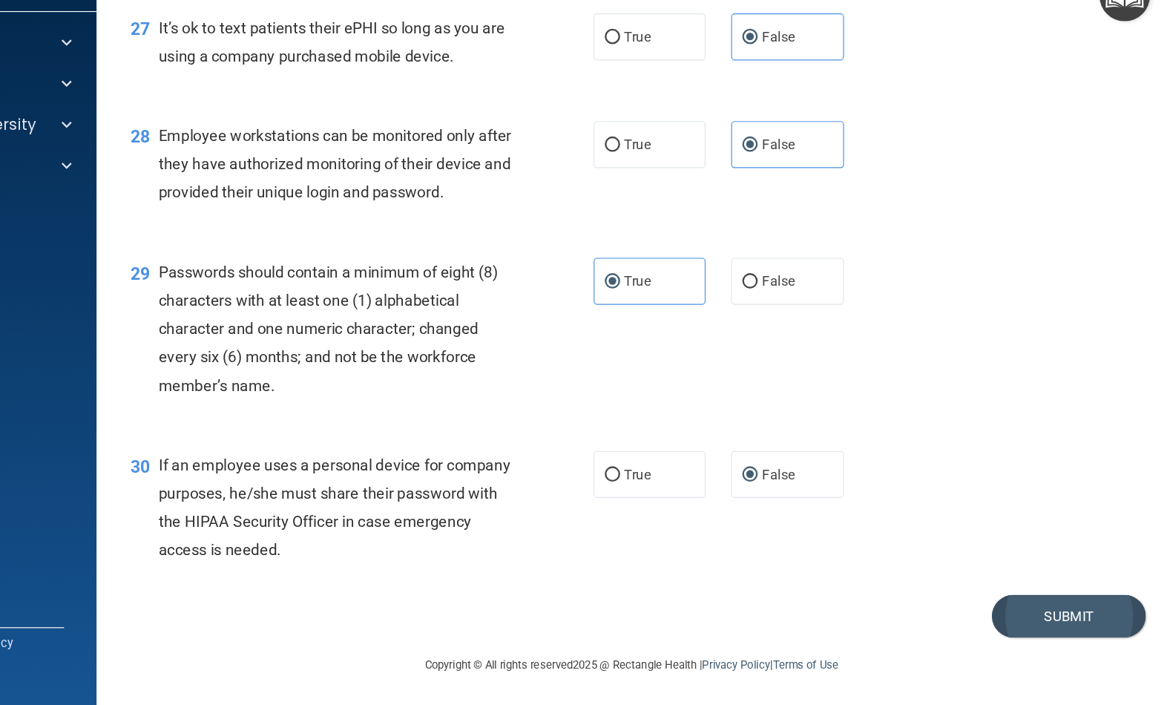
click at [1015, 608] on button "Submit" at bounding box center [1082, 627] width 134 height 38
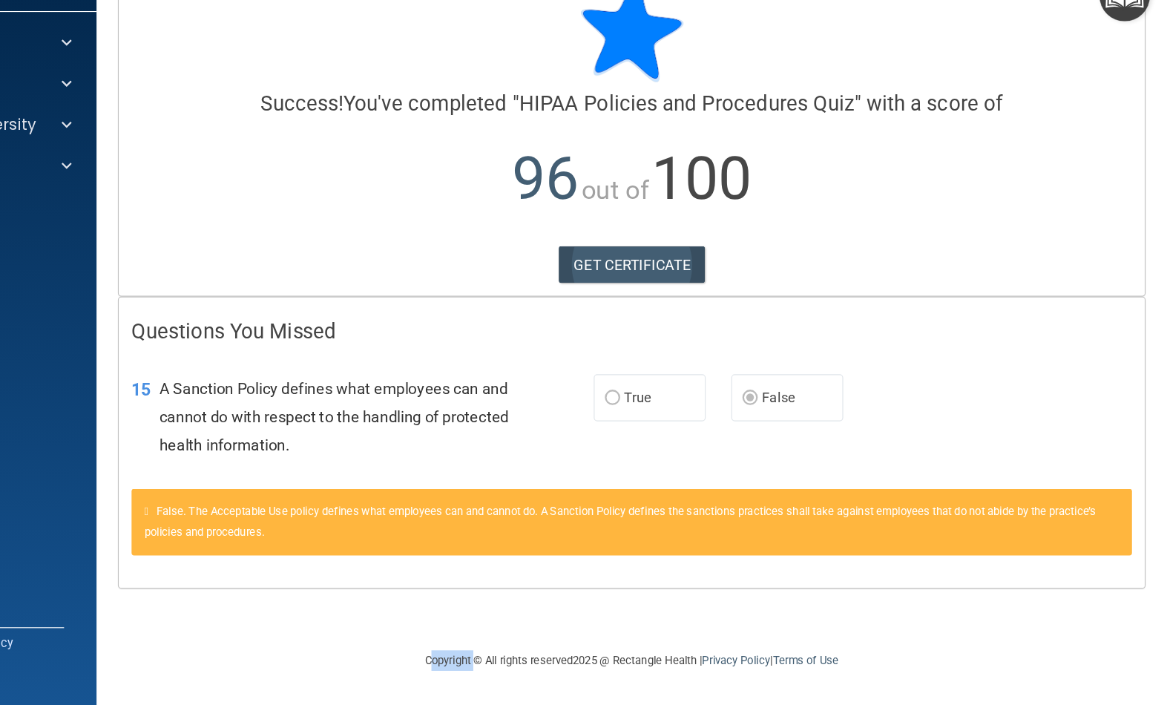
click at [639, 306] on link "GET CERTIFICATE" at bounding box center [702, 322] width 127 height 33
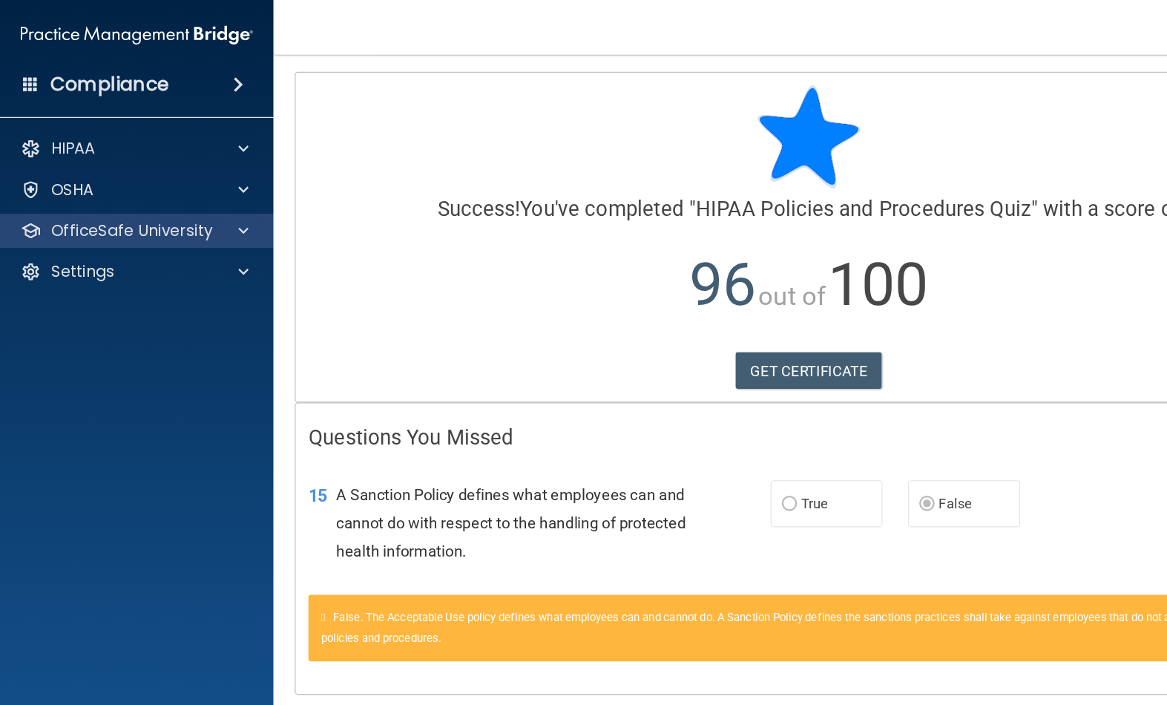
click at [100, 199] on p "OfficeSafe University" at bounding box center [115, 200] width 140 height 18
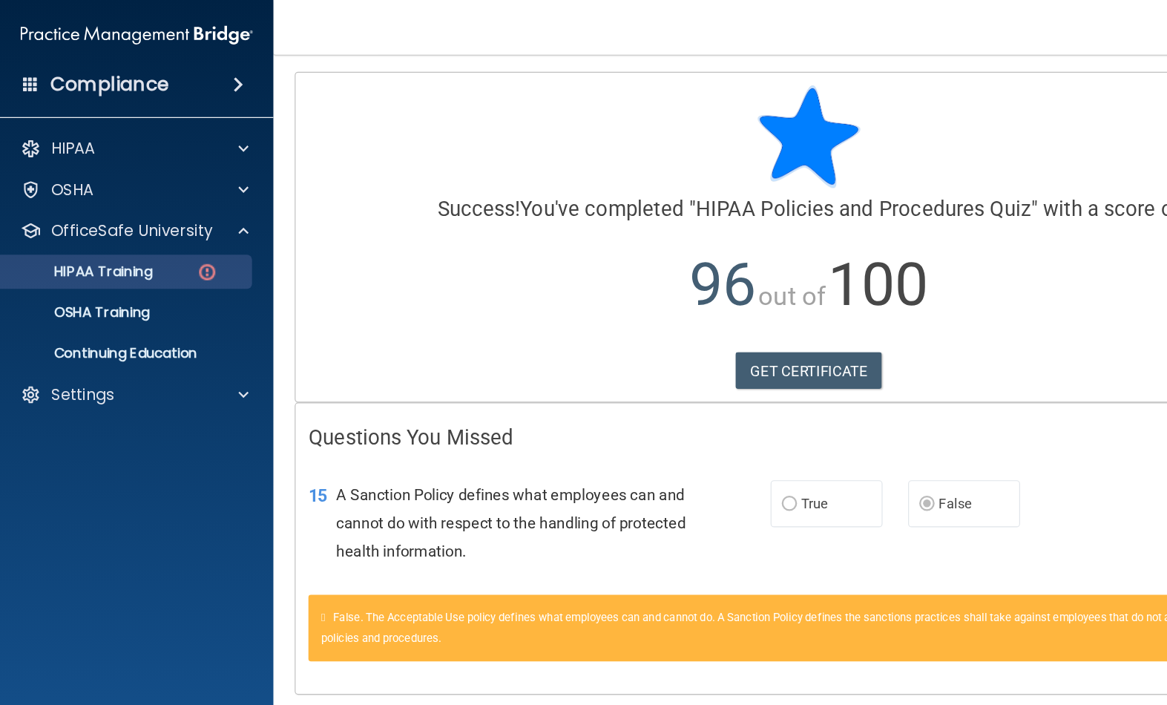
click at [86, 235] on p "HIPAA Training" at bounding box center [71, 235] width 122 height 15
